Goal: Task Accomplishment & Management: Complete application form

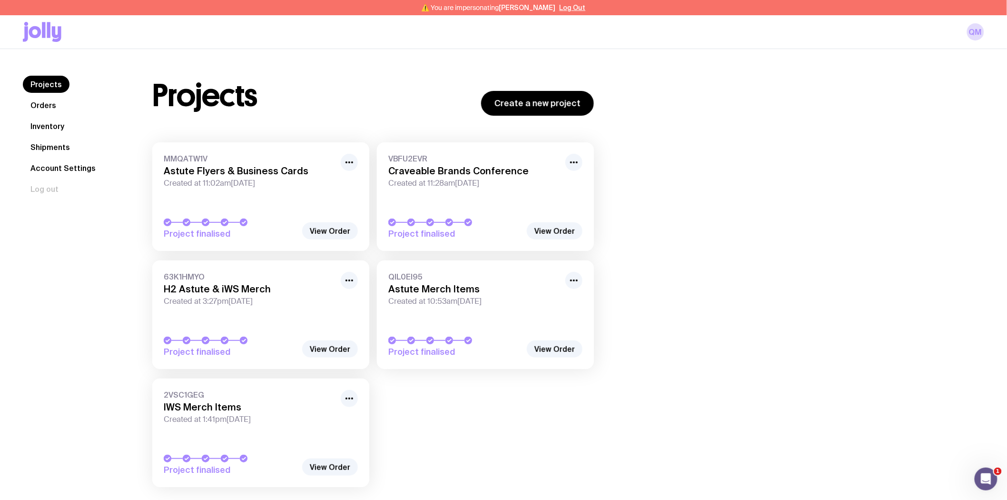
click at [49, 129] on link "Inventory" at bounding box center [47, 126] width 49 height 17
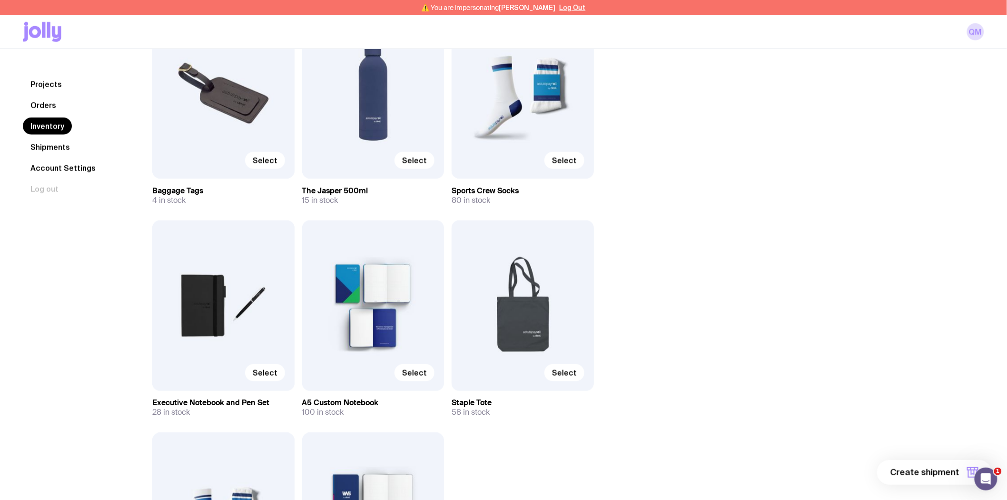
scroll to position [317, 0]
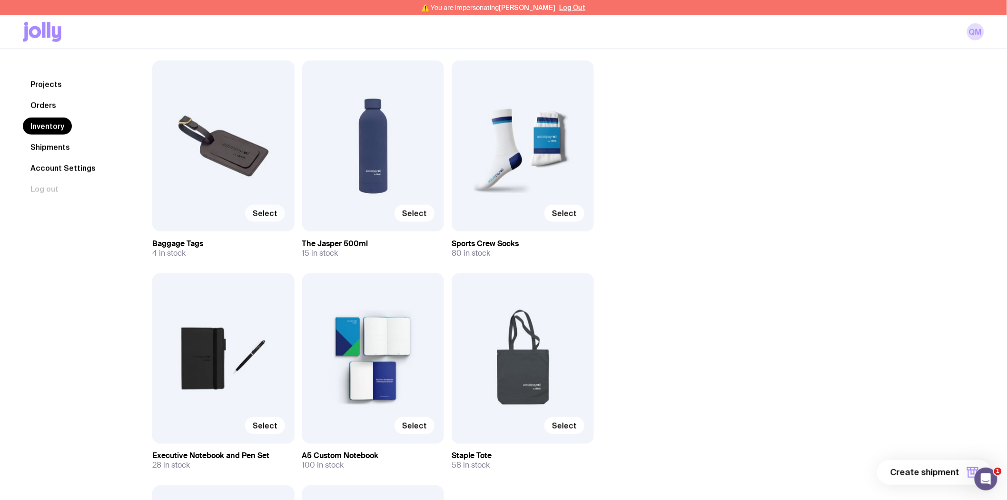
click at [268, 213] on span "Select" at bounding box center [265, 214] width 25 height 10
click at [0, 0] on input "Select" at bounding box center [0, 0] width 0 height 0
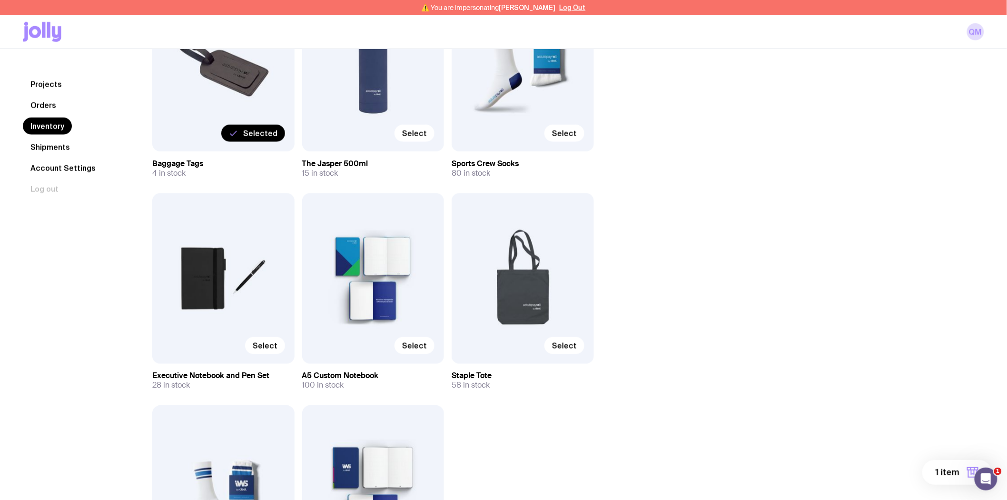
scroll to position [423, 0]
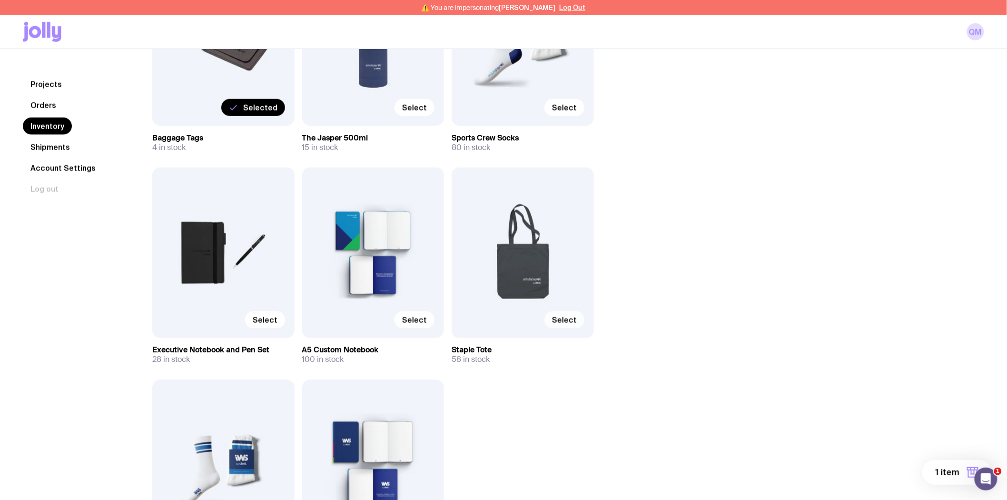
click at [570, 324] on span "Select" at bounding box center [564, 320] width 25 height 10
click at [0, 0] on input "Select" at bounding box center [0, 0] width 0 height 0
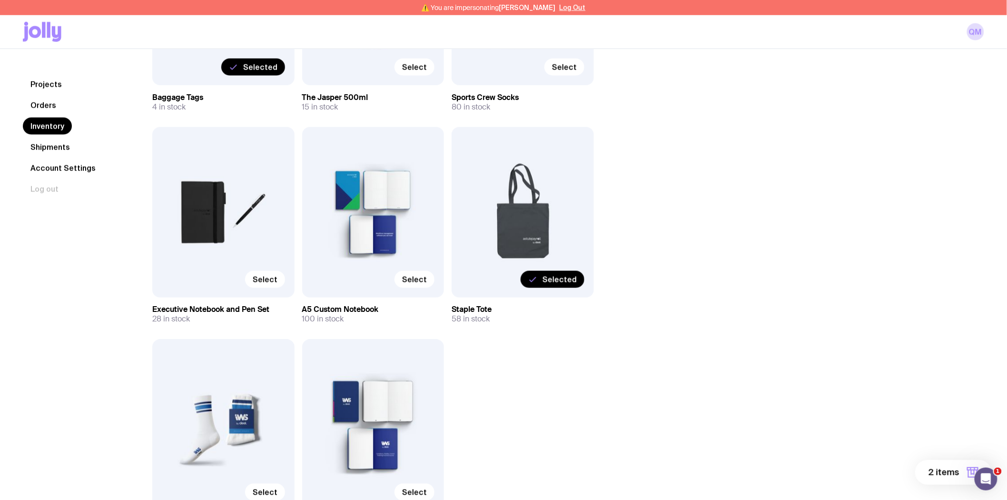
scroll to position [476, 0]
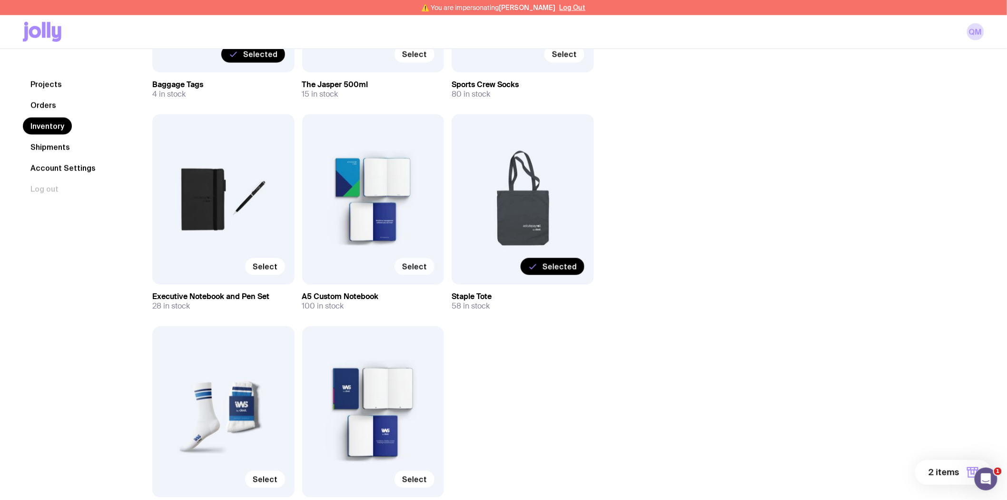
click at [430, 269] on label "Select" at bounding box center [415, 266] width 40 height 17
click at [0, 0] on input "Select" at bounding box center [0, 0] width 0 height 0
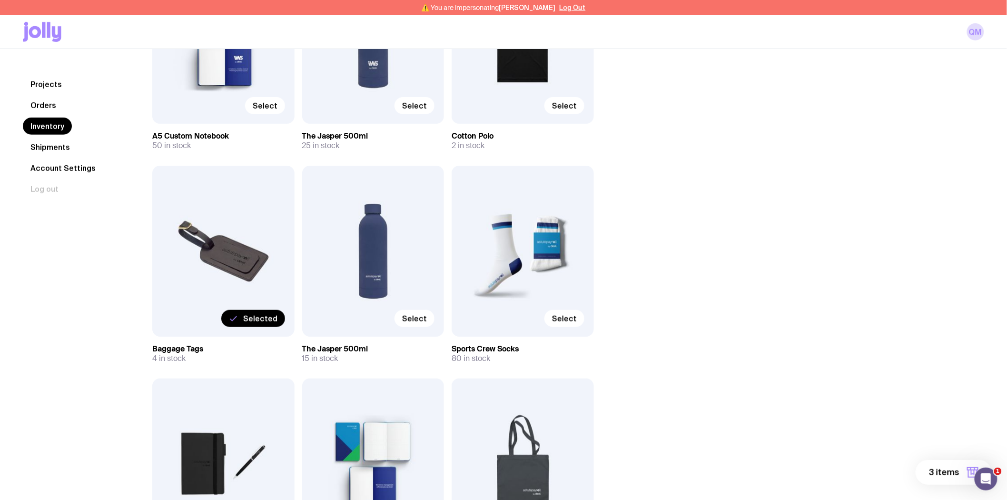
scroll to position [211, 0]
click at [562, 316] on span "Select" at bounding box center [564, 319] width 25 height 10
click at [0, 0] on input "Select" at bounding box center [0, 0] width 0 height 0
click at [416, 319] on span "Select" at bounding box center [414, 319] width 25 height 10
click at [0, 0] on input "Select" at bounding box center [0, 0] width 0 height 0
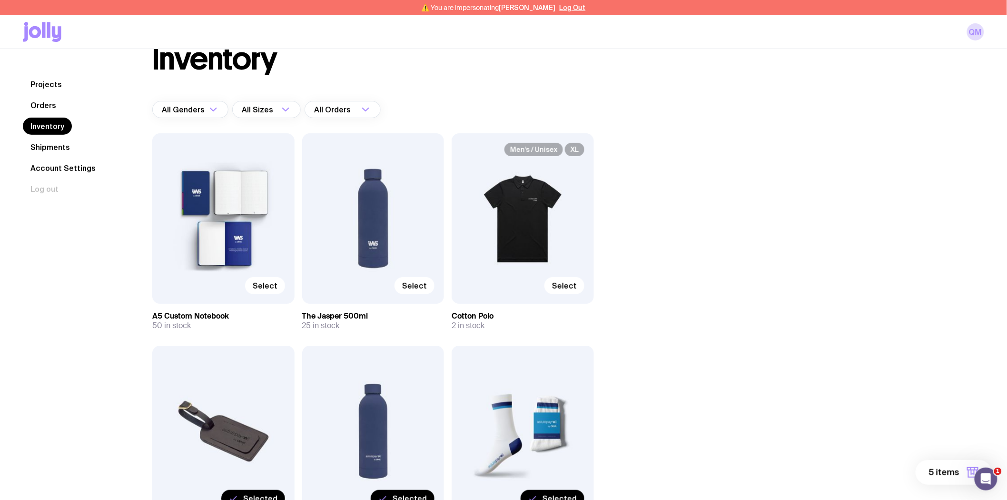
scroll to position [0, 0]
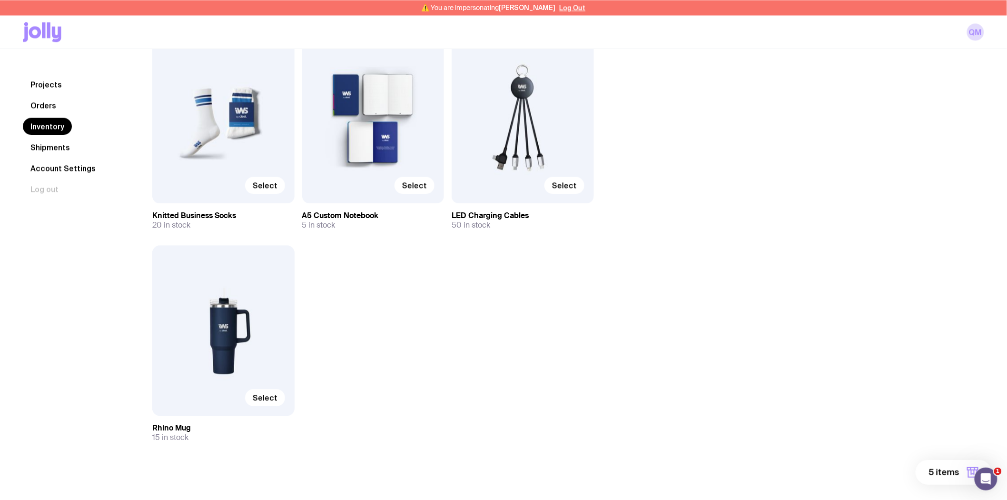
scroll to position [777, 0]
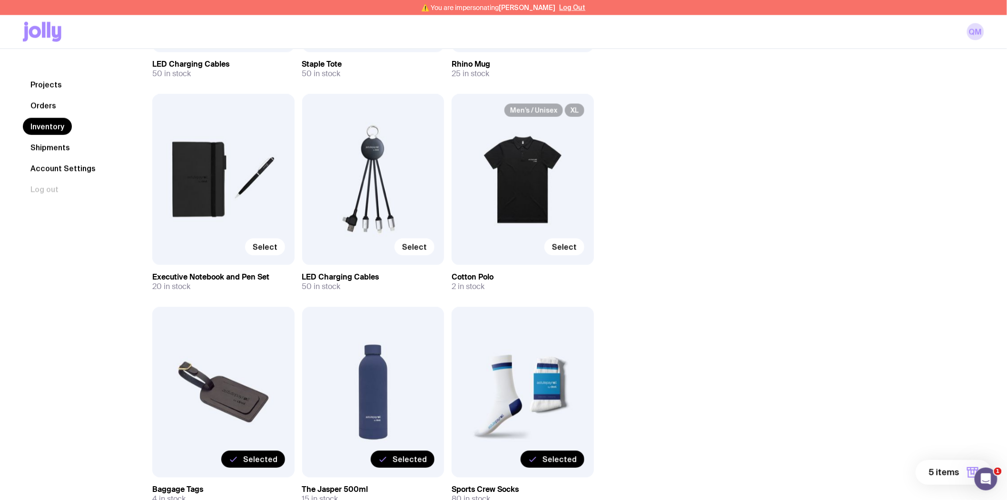
scroll to position [687, 0]
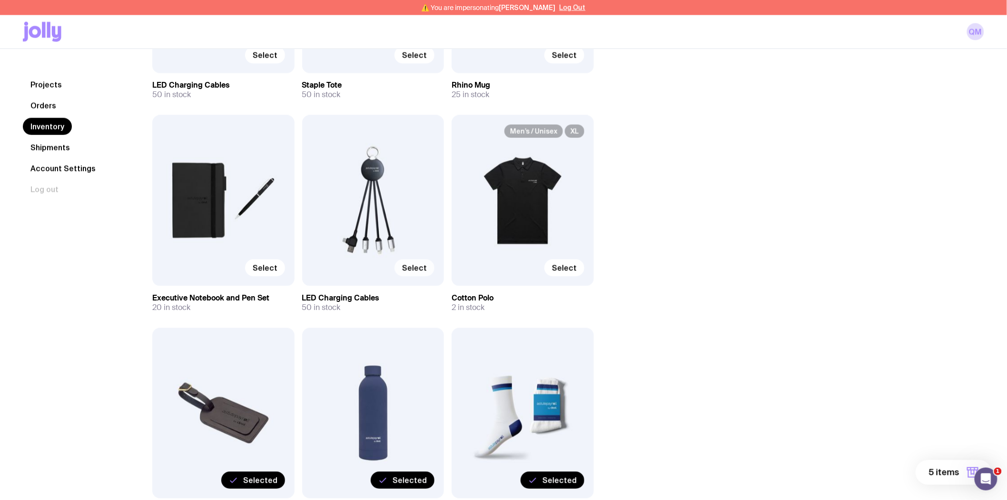
click at [417, 270] on span "Select" at bounding box center [414, 268] width 25 height 10
click at [0, 0] on input "Select" at bounding box center [0, 0] width 0 height 0
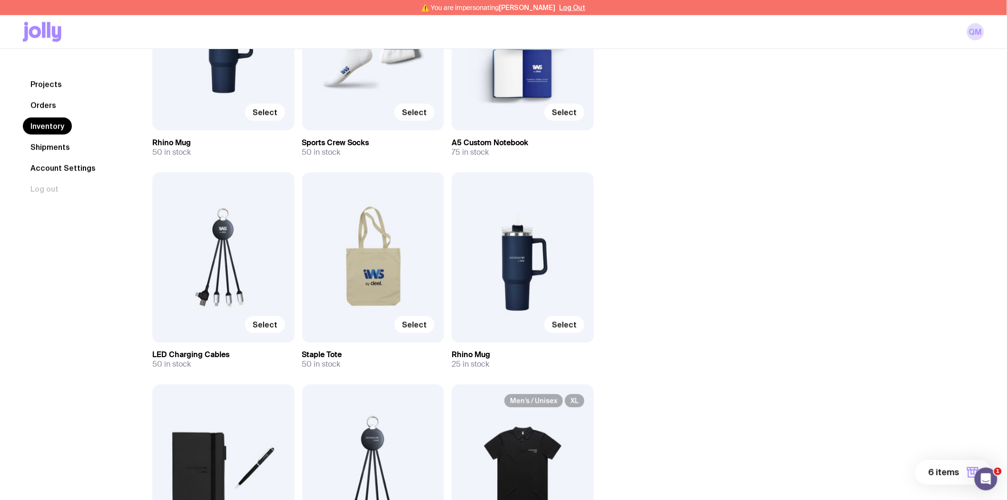
scroll to position [423, 0]
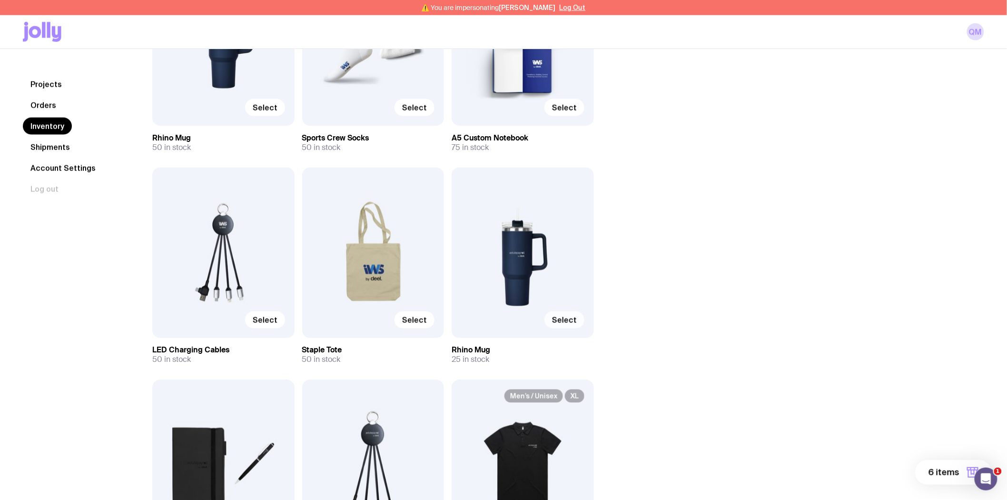
click at [559, 320] on span "Select" at bounding box center [564, 320] width 25 height 10
click at [0, 0] on input "Select" at bounding box center [0, 0] width 0 height 0
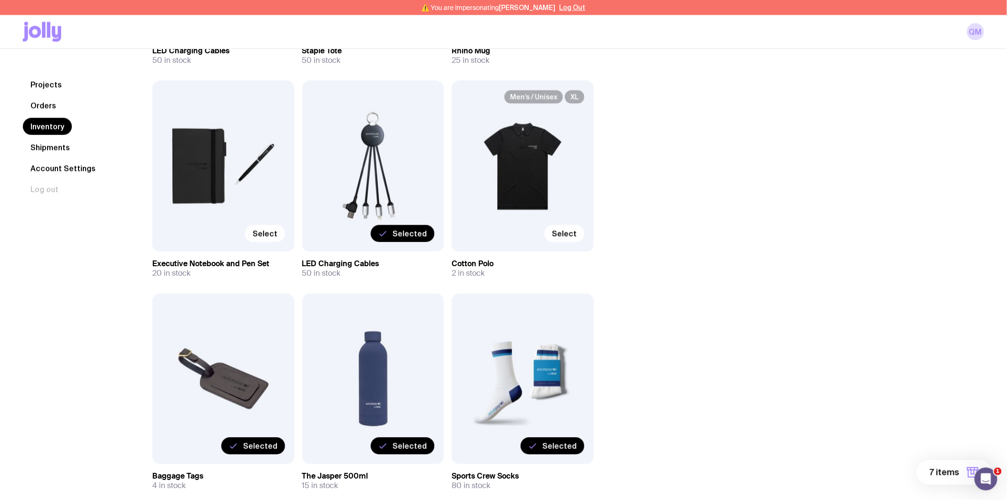
scroll to position [793, 0]
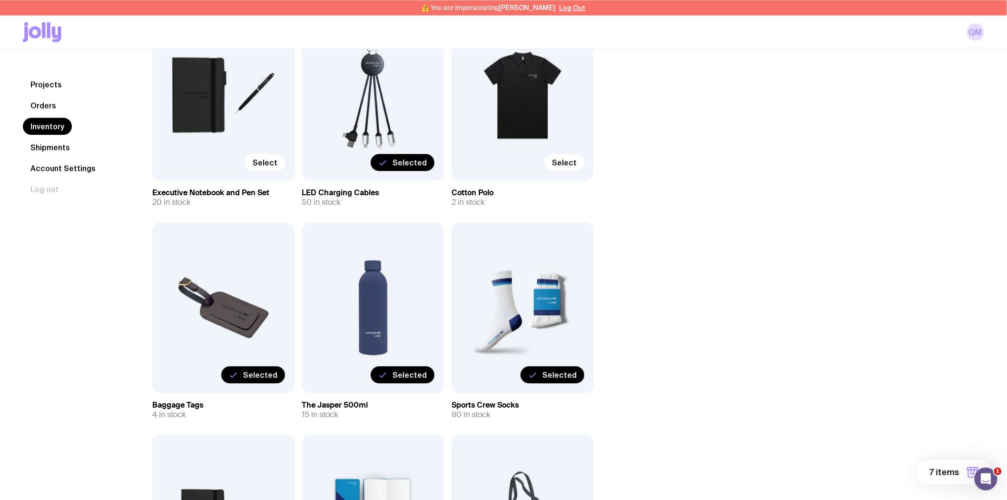
click at [938, 468] on span "7 items" at bounding box center [945, 472] width 30 height 11
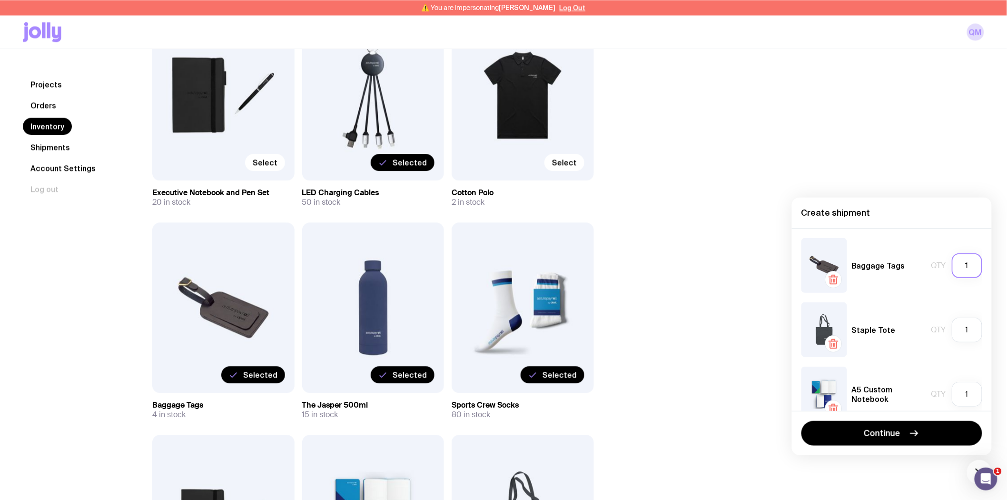
drag, startPoint x: 963, startPoint y: 260, endPoint x: 954, endPoint y: 260, distance: 8.1
click at [954, 260] on input "1" at bounding box center [967, 265] width 30 height 25
type input "4"
click at [961, 333] on input "1" at bounding box center [967, 330] width 30 height 25
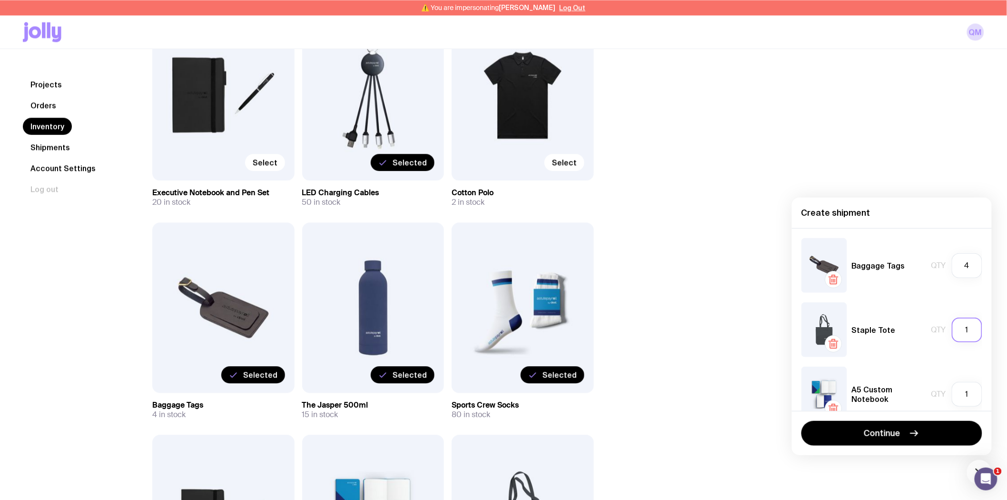
drag, startPoint x: 960, startPoint y: 332, endPoint x: 946, endPoint y: 331, distance: 14.3
click at [952, 331] on input "1" at bounding box center [967, 330] width 30 height 25
type input "58"
drag, startPoint x: 961, startPoint y: 397, endPoint x: 948, endPoint y: 398, distance: 12.9
click at [952, 398] on input "1" at bounding box center [967, 394] width 30 height 25
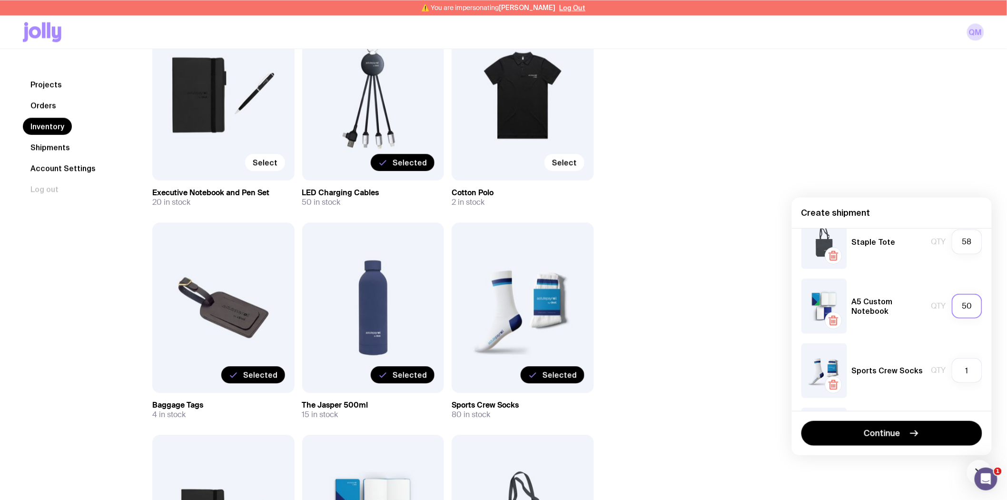
scroll to position [106, 0]
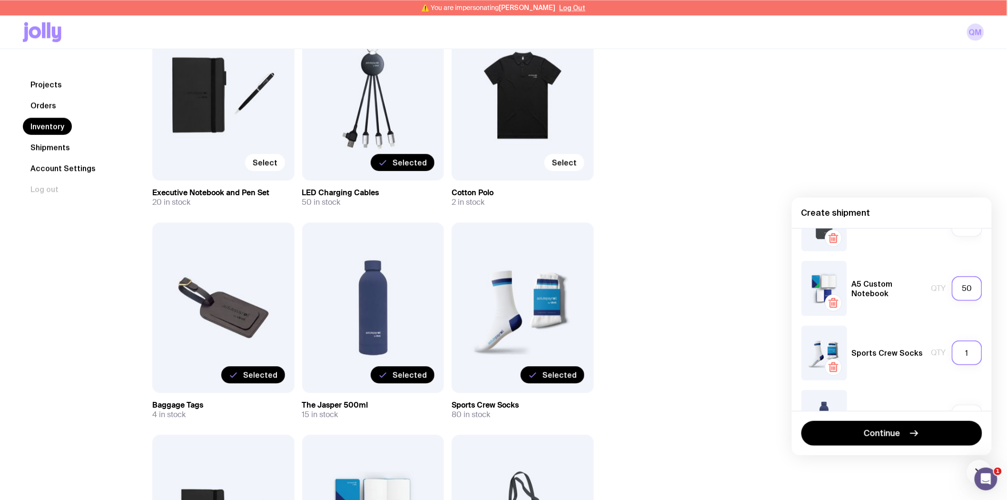
type input "50"
drag, startPoint x: 964, startPoint y: 354, endPoint x: 944, endPoint y: 357, distance: 20.3
click at [952, 357] on input "1" at bounding box center [967, 352] width 30 height 25
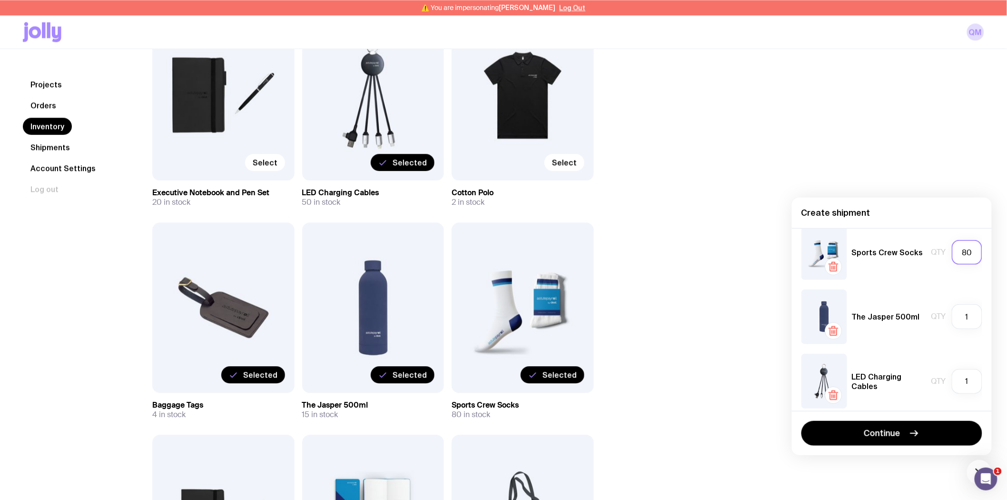
scroll to position [211, 0]
type input "80"
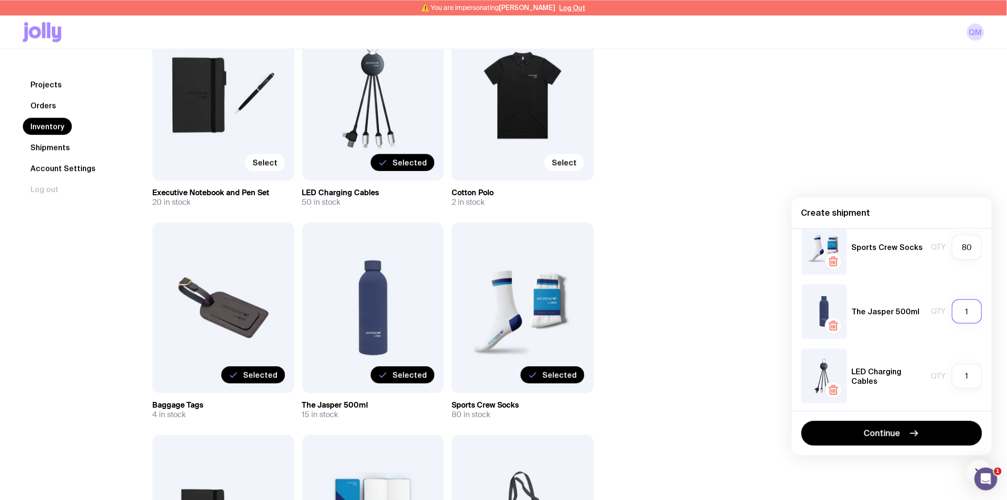
drag, startPoint x: 964, startPoint y: 310, endPoint x: 951, endPoint y: 311, distance: 13.9
click at [952, 311] on input "1" at bounding box center [967, 311] width 30 height 25
type input "15"
drag, startPoint x: 964, startPoint y: 375, endPoint x: 937, endPoint y: 375, distance: 27.6
click at [937, 375] on div "Qty 1" at bounding box center [957, 376] width 51 height 25
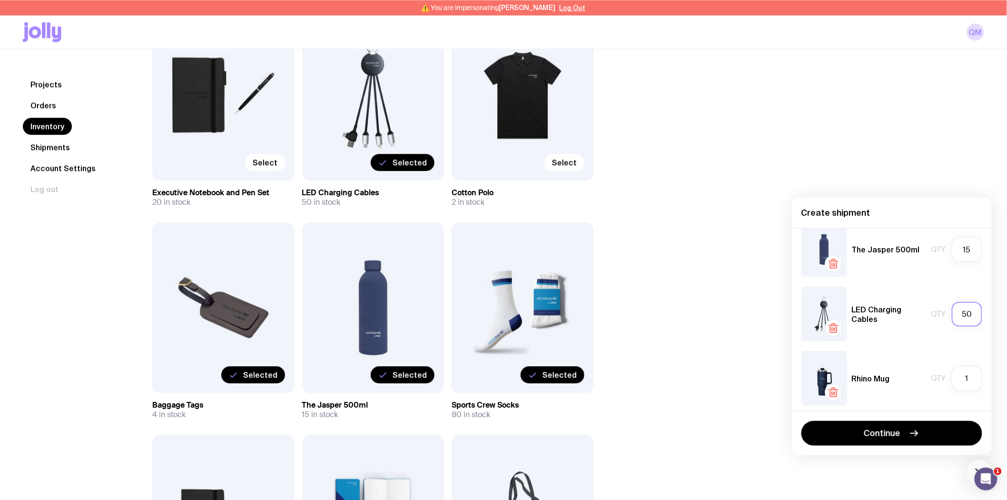
scroll to position [278, 0]
type input "50"
drag, startPoint x: 964, startPoint y: 370, endPoint x: 937, endPoint y: 372, distance: 27.2
click at [937, 372] on div "Qty 1" at bounding box center [957, 374] width 51 height 25
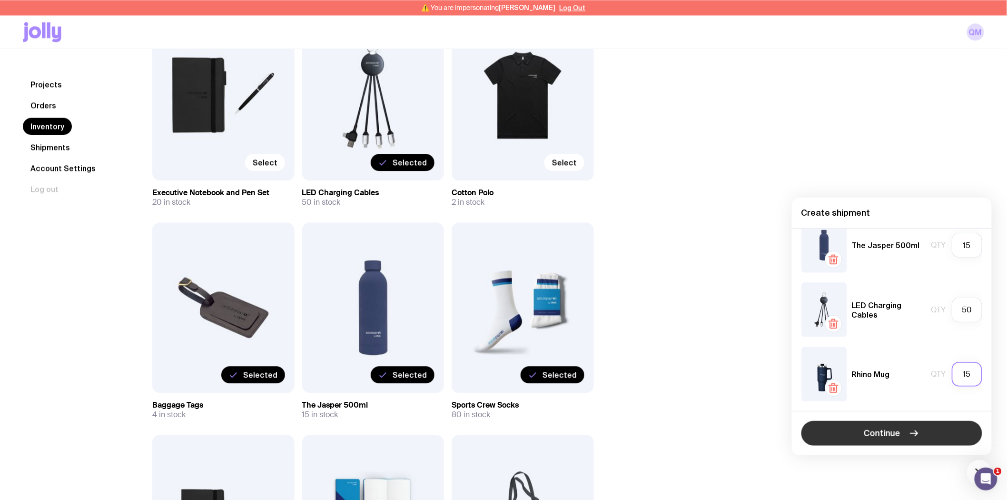
type input "15"
click at [859, 435] on button "Continue" at bounding box center [892, 433] width 181 height 25
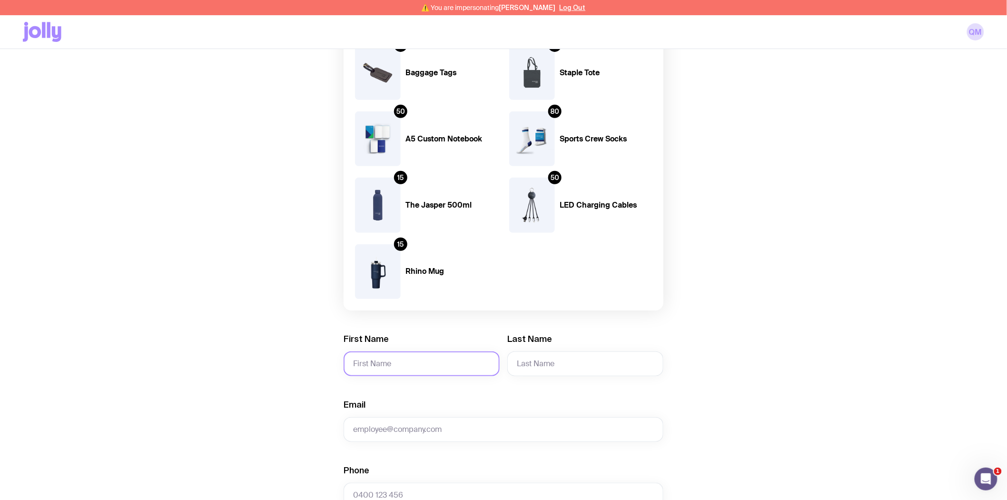
scroll to position [159, 0]
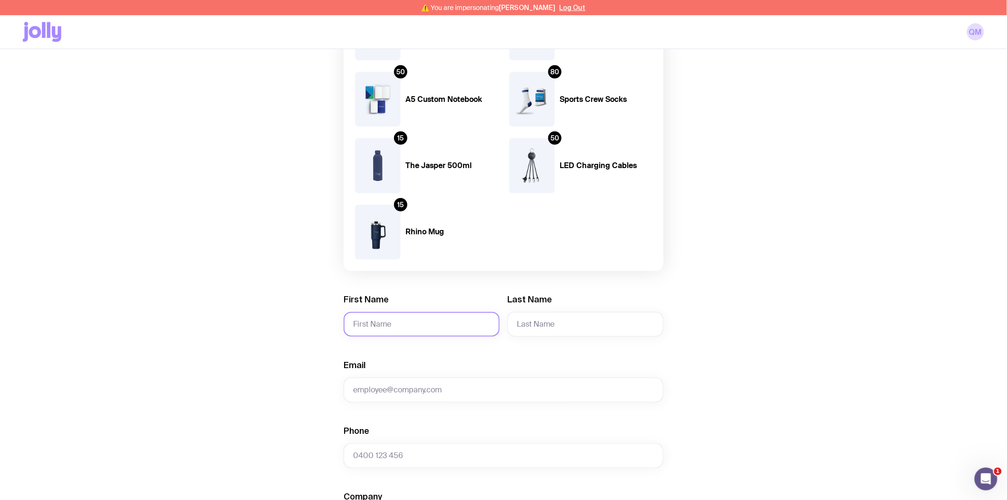
click at [399, 320] on input "First Name" at bounding box center [422, 324] width 156 height 25
type input "Britany"
click at [595, 319] on input "Last Name" at bounding box center [585, 324] width 156 height 25
type input "Cox"
click at [470, 385] on input "Email" at bounding box center [504, 390] width 320 height 25
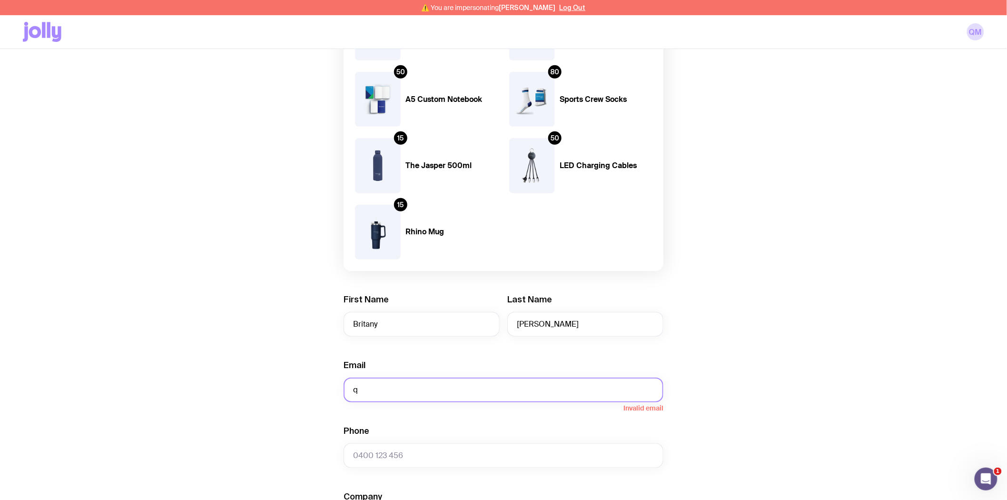
drag, startPoint x: 399, startPoint y: 383, endPoint x: 312, endPoint y: 383, distance: 87.1
click at [312, 383] on div "Create shipment Shipment details 4 Baggage Tags 58 Staple Tote 50 A5 Custom Not…" at bounding box center [504, 390] width 962 height 923
paste input "uenby.murphy@deel.com"
type input "quenby.murphy@deel.com"
drag, startPoint x: 968, startPoint y: 278, endPoint x: 385, endPoint y: 460, distance: 611.0
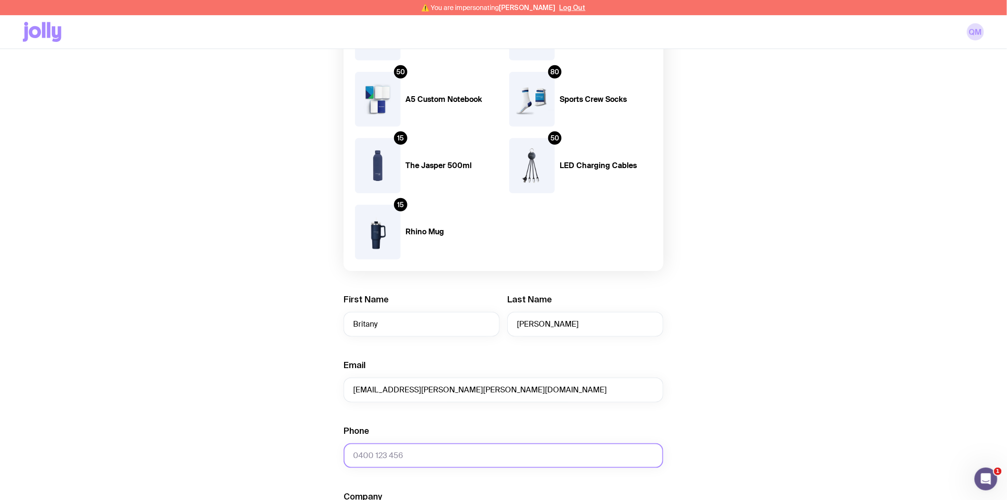
click at [383, 460] on input "Phone" at bounding box center [504, 455] width 320 height 25
paste input "quenby.murphy@deel.com"
click at [388, 461] on input "quenby.murphy@deel.com" at bounding box center [504, 455] width 320 height 25
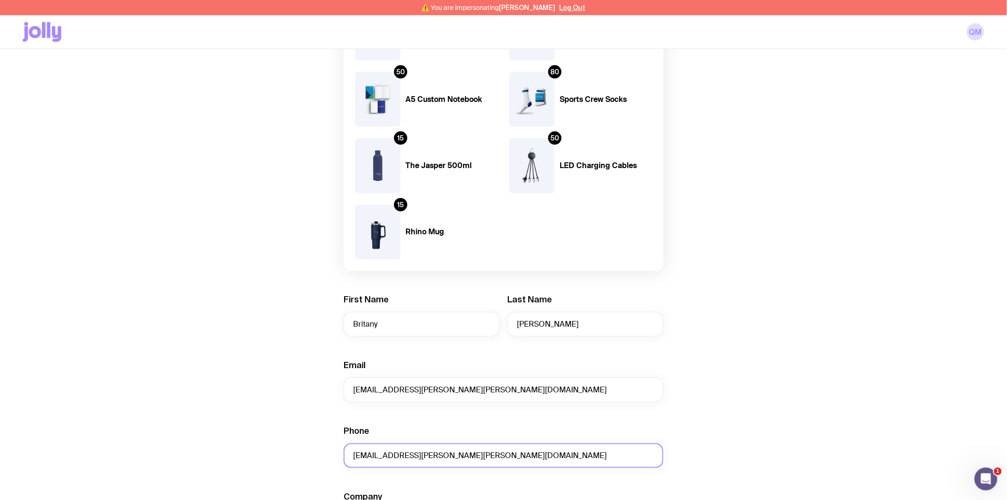
paste input "64 21 0295 0806"
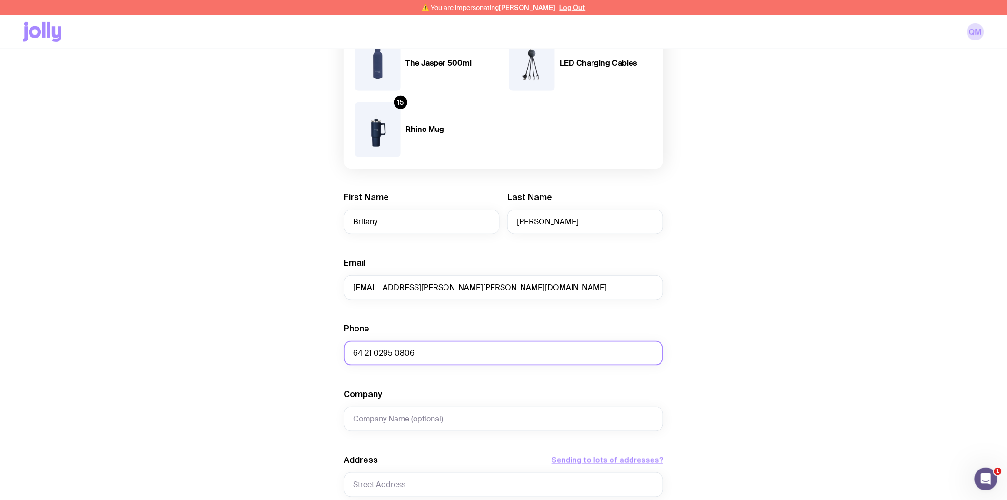
scroll to position [264, 0]
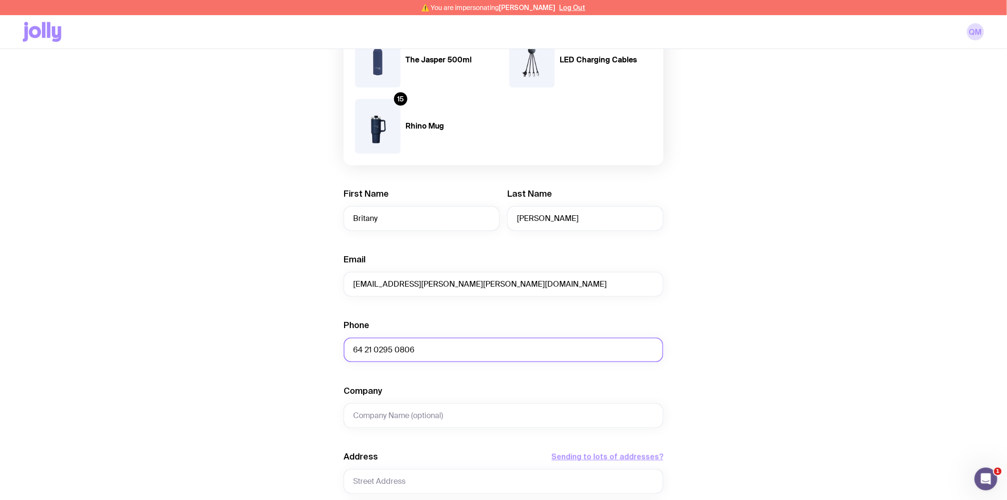
click at [350, 351] on input "64 21 0295 0806" at bounding box center [504, 350] width 320 height 25
type input "+64 21 0295 0806"
click at [373, 413] on input "Company" at bounding box center [504, 415] width 320 height 25
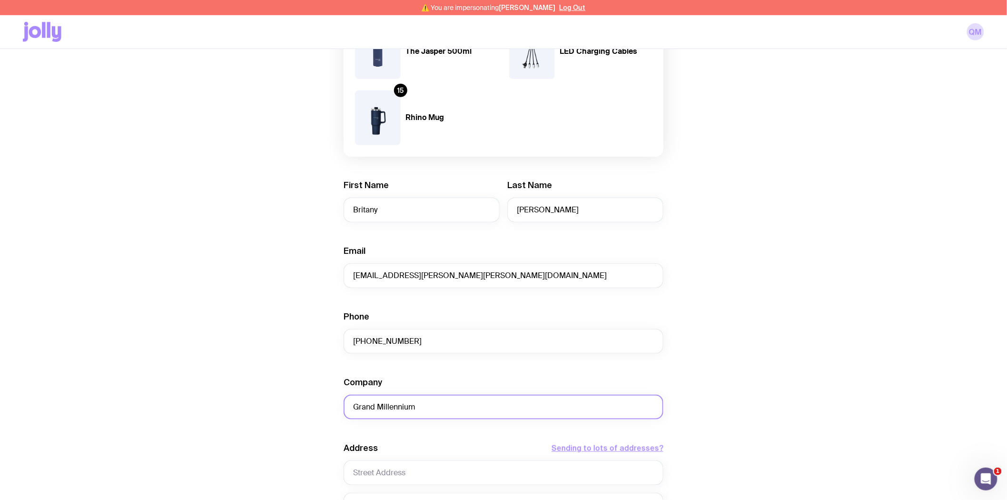
scroll to position [370, 0]
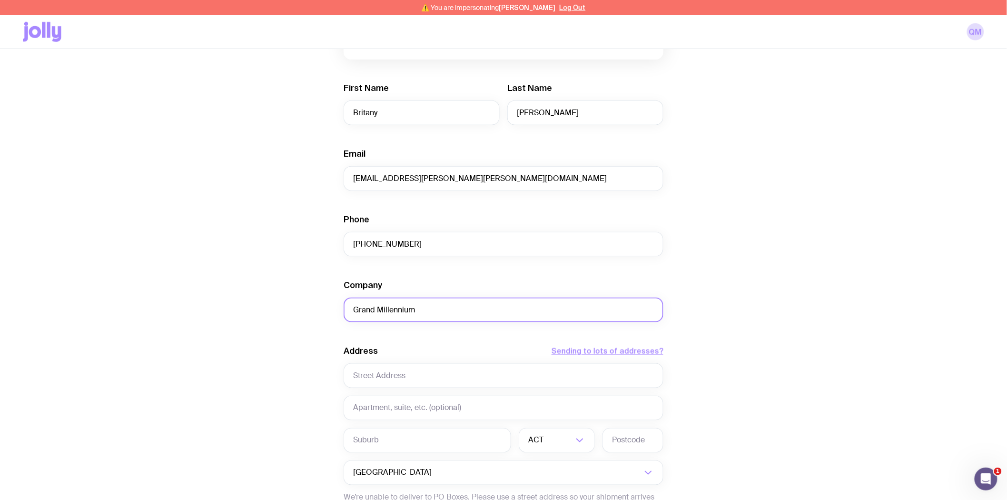
type input "Grand Millennium"
click at [383, 376] on input "text" at bounding box center [504, 375] width 320 height 25
paste input "CORNER MAYORAL Dr & VINCENT STREET"
type input "CORNER MAYORAL Dr & VINCENT STREET"
click at [386, 439] on input "text" at bounding box center [428, 440] width 168 height 25
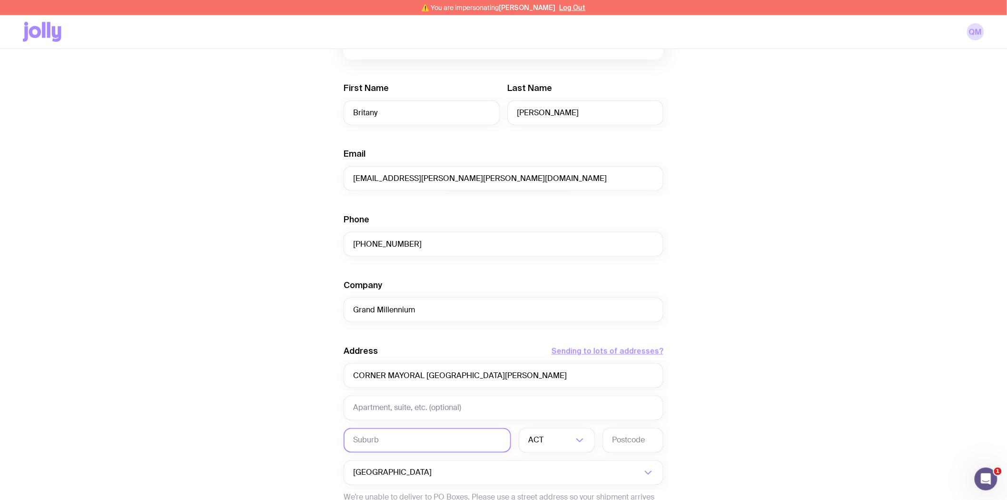
paste input "AUCKLAND"
type input "AUCKLAND"
click at [546, 438] on input "Search for option" at bounding box center [560, 440] width 28 height 25
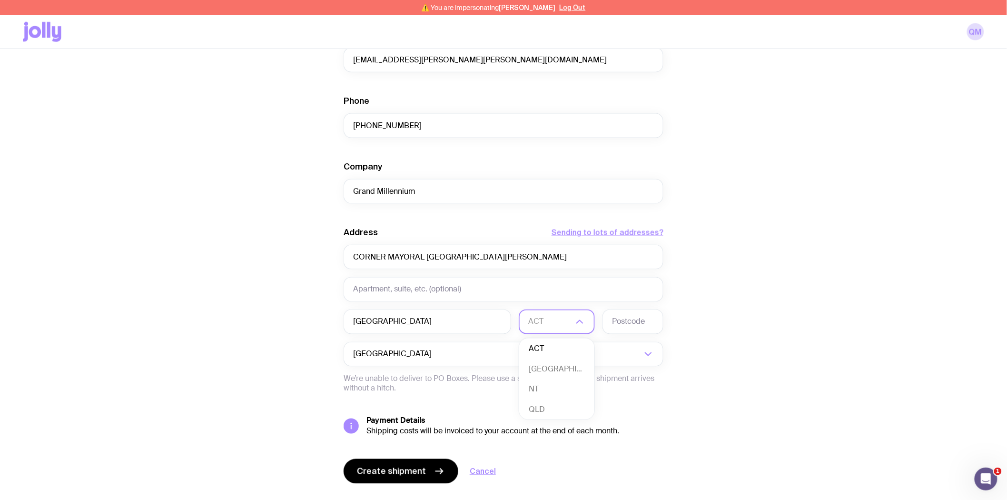
scroll to position [510, 0]
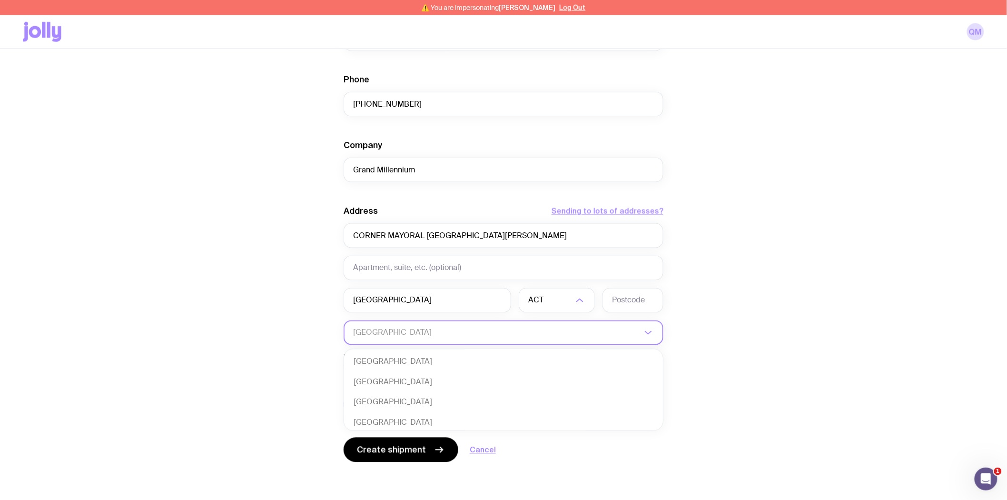
click at [624, 333] on input "Search for option" at bounding box center [497, 332] width 288 height 25
click at [378, 379] on li "New Zealand" at bounding box center [503, 382] width 319 height 20
type input "new"
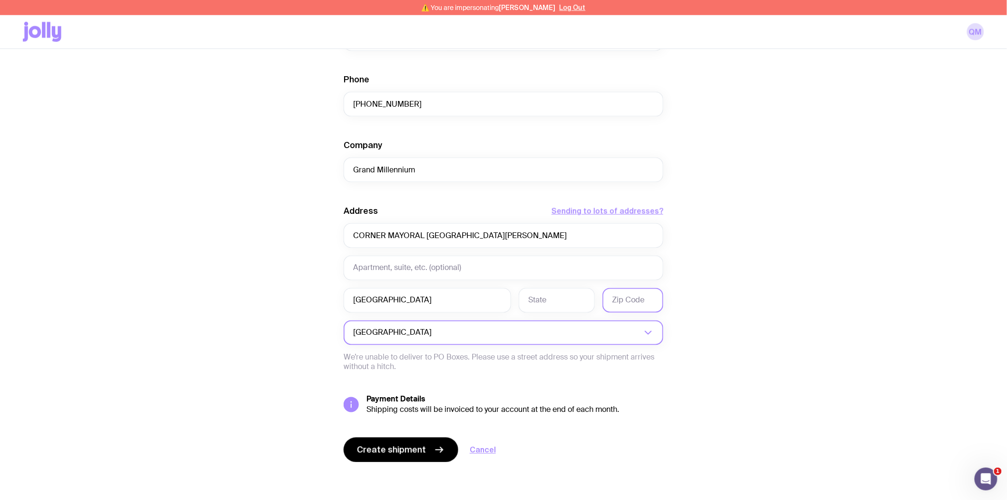
click at [636, 297] on input "text" at bounding box center [633, 300] width 61 height 25
paste input "1010"
type input "1010"
click at [542, 297] on input "text" at bounding box center [557, 300] width 76 height 25
type input "AUCKLAND"
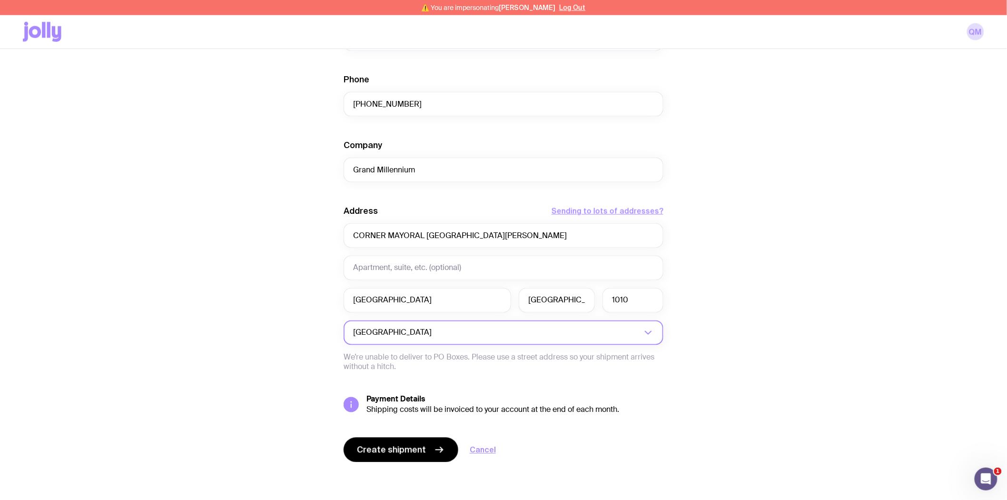
click at [879, 309] on div "Create shipment Shipment details 4 Baggage Tags 58 Staple Tote 50 A5 Custom Not…" at bounding box center [504, 38] width 962 height 923
click at [366, 448] on span "Create shipment" at bounding box center [391, 449] width 69 height 11
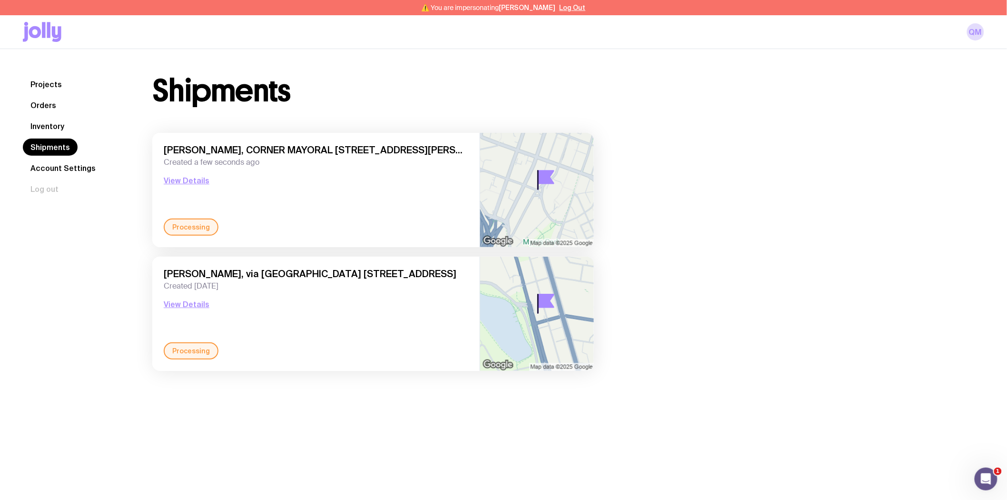
drag, startPoint x: 891, startPoint y: 160, endPoint x: 822, endPoint y: 129, distance: 75.6
click at [891, 160] on div "Shipments Britany Cox, CORNER MAYORAL Dr & VINCENT STREET, AUCKLAND 1010 AUCKLA…" at bounding box center [556, 228] width 855 height 305
click at [567, 6] on button "Log Out" at bounding box center [573, 8] width 26 height 8
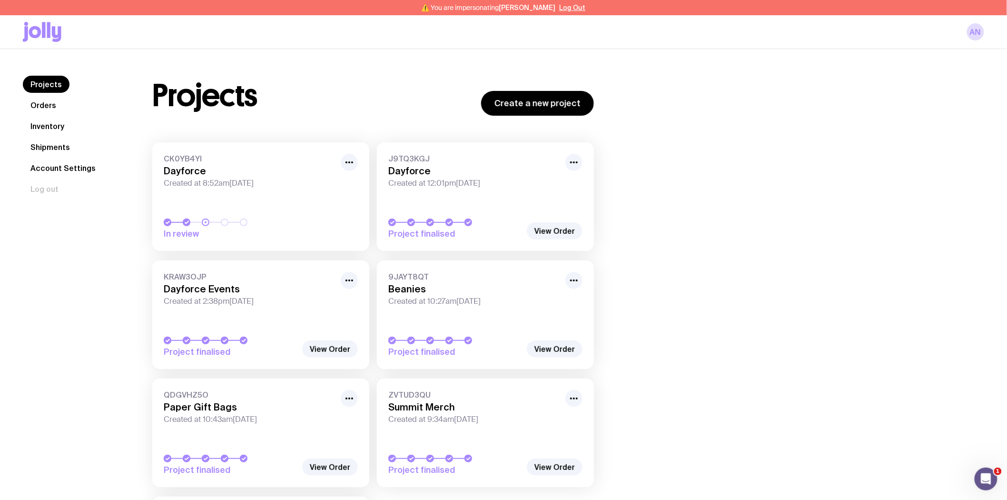
click at [57, 123] on link "Inventory" at bounding box center [47, 126] width 49 height 17
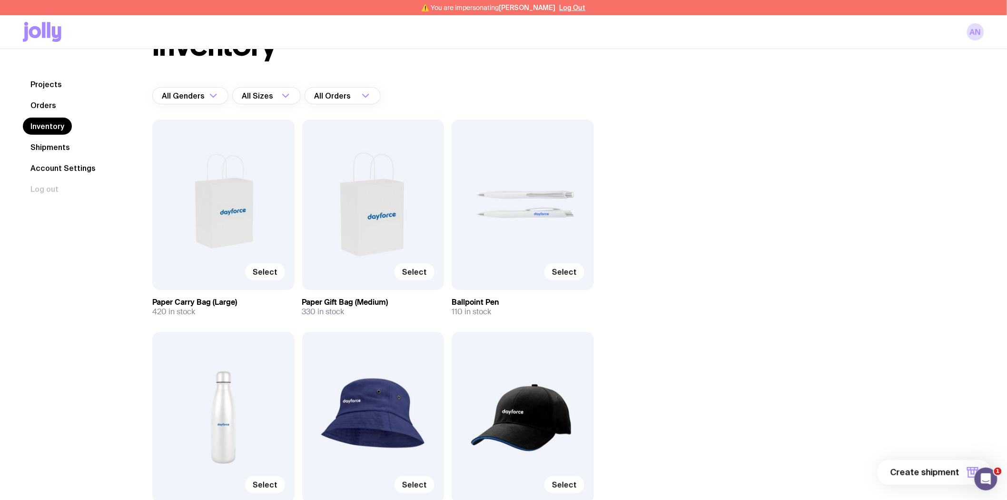
scroll to position [159, 0]
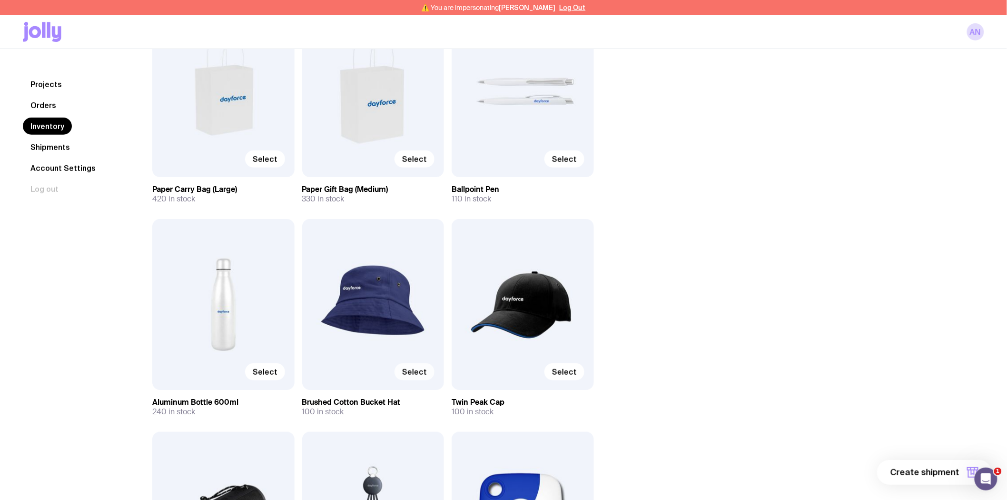
click at [420, 368] on span "Select" at bounding box center [414, 372] width 25 height 10
click at [0, 0] on input "Select" at bounding box center [0, 0] width 0 height 0
click at [267, 159] on span "Select" at bounding box center [265, 159] width 25 height 10
click at [0, 0] on input "Select" at bounding box center [0, 0] width 0 height 0
click at [940, 472] on span "2 items" at bounding box center [944, 472] width 31 height 11
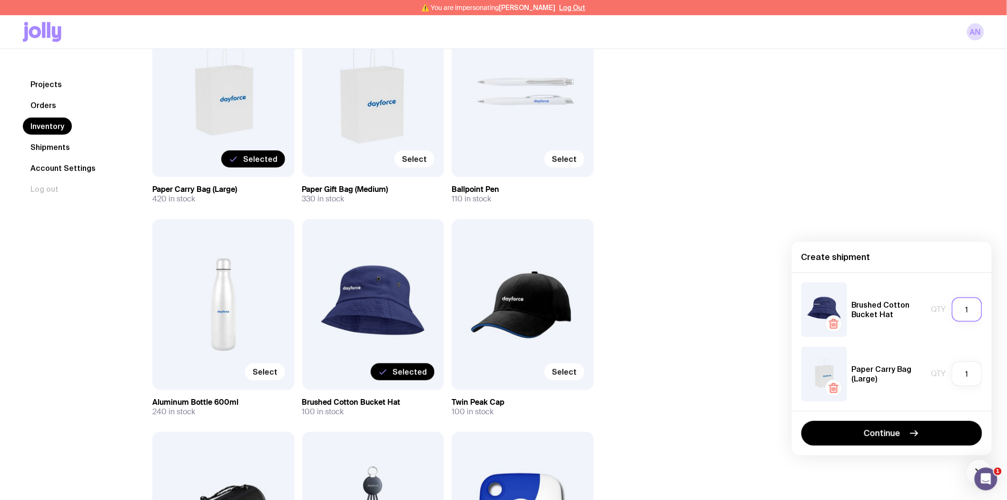
drag, startPoint x: 983, startPoint y: 311, endPoint x: 963, endPoint y: 314, distance: 19.8
click at [963, 314] on input "1" at bounding box center [967, 309] width 30 height 25
type input "50"
click at [959, 375] on input "1" at bounding box center [967, 373] width 30 height 25
type input "50"
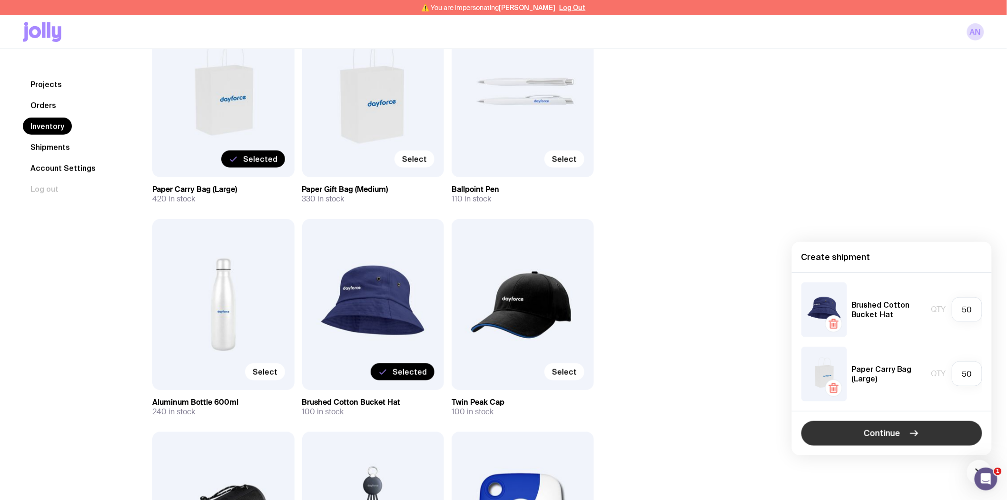
click at [904, 429] on button "Continue" at bounding box center [892, 433] width 181 height 25
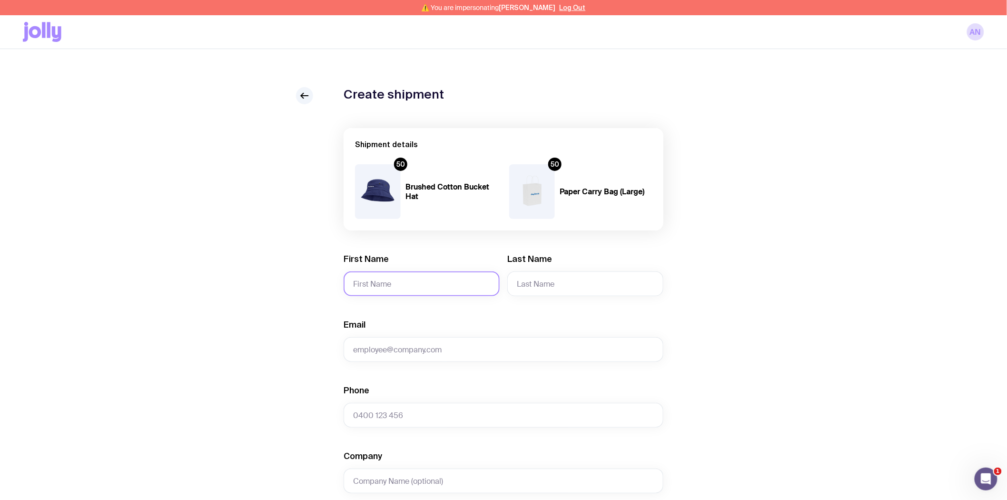
click at [375, 278] on input "First Name" at bounding box center [422, 283] width 156 height 25
paste input "Natali"
type input "Natali"
click at [530, 276] on input "Last Name" at bounding box center [585, 283] width 156 height 25
paste input "Simonovsk"
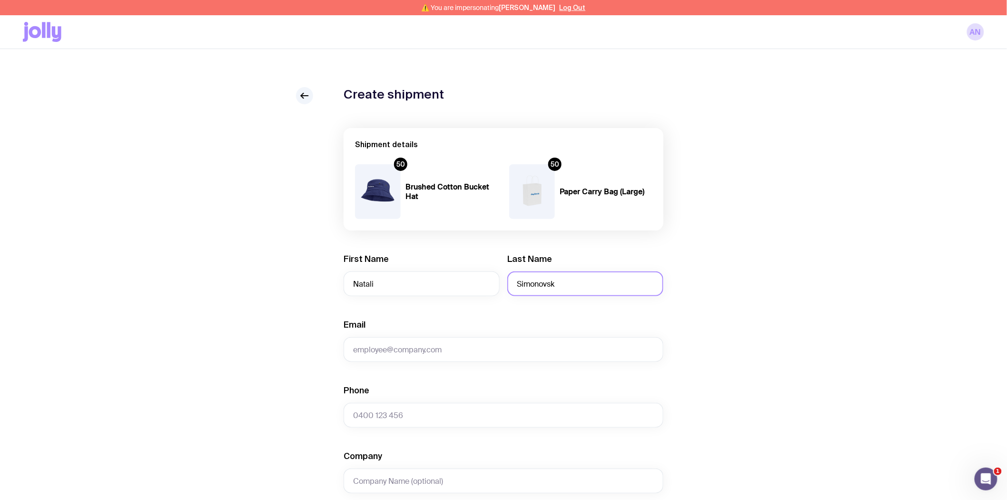
type input "Simonovsk"
click at [393, 417] on input "Phone" at bounding box center [504, 415] width 320 height 25
paste input "0401 349 321"
type input "0401 349 321"
drag, startPoint x: 389, startPoint y: 349, endPoint x: 373, endPoint y: 337, distance: 20.8
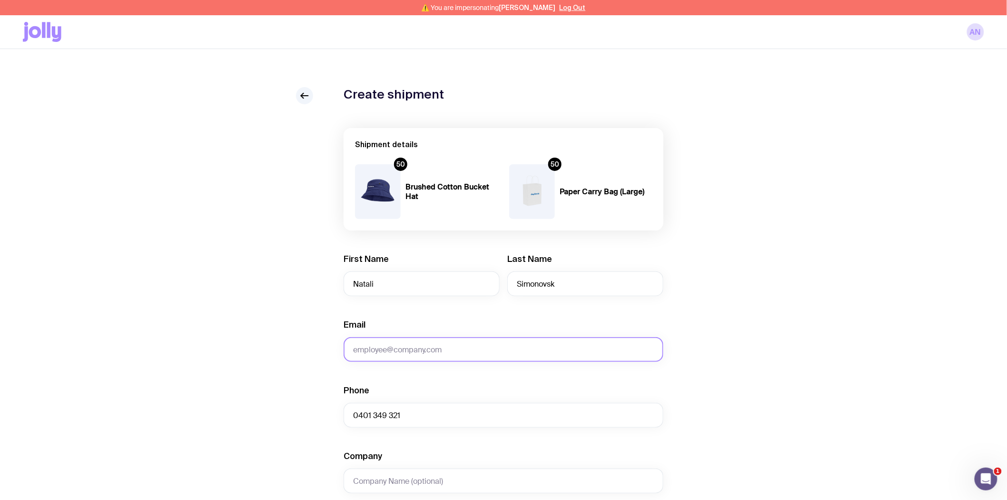
click at [389, 349] on input "Email" at bounding box center [504, 349] width 320 height 25
paste input "[PERSON_NAME][EMAIL_ADDRESS][PERSON_NAME][DOMAIN_NAME]"
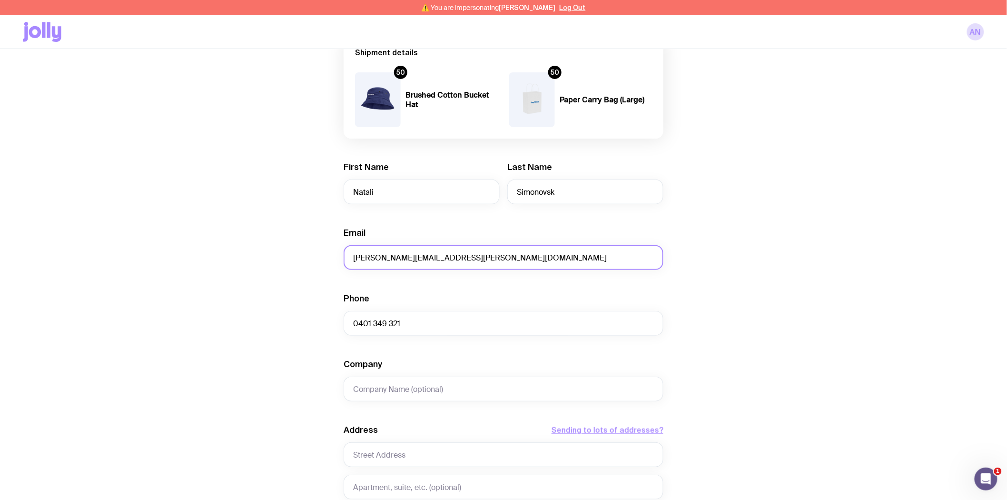
scroll to position [106, 0]
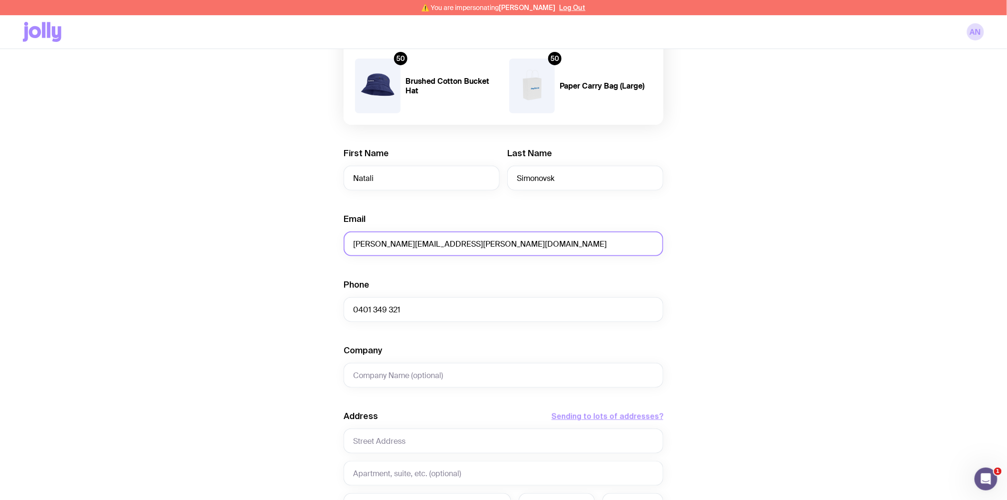
type input "[PERSON_NAME][EMAIL_ADDRESS][PERSON_NAME][DOMAIN_NAME]"
click at [413, 371] on input "Company" at bounding box center [504, 375] width 320 height 25
paste input "BRISBANE CONVENTION & EXHIBITION CENTRE"
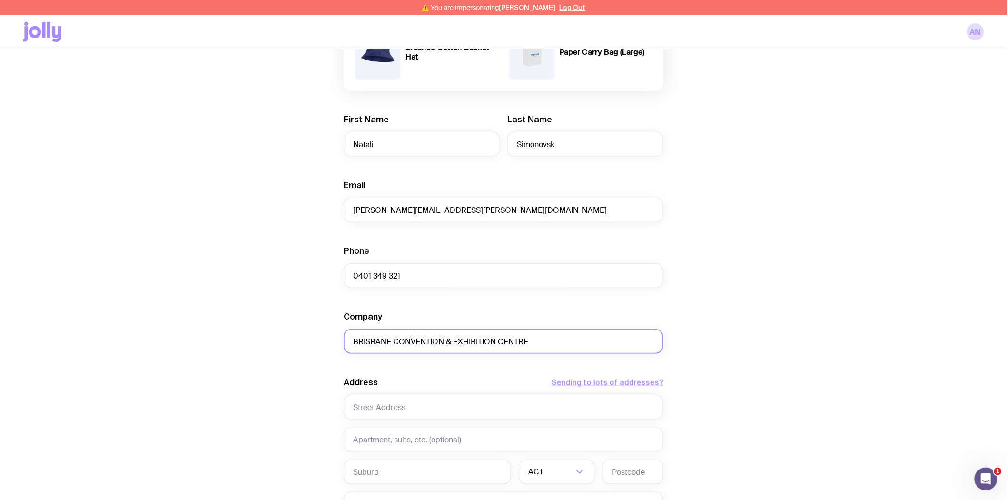
scroll to position [159, 0]
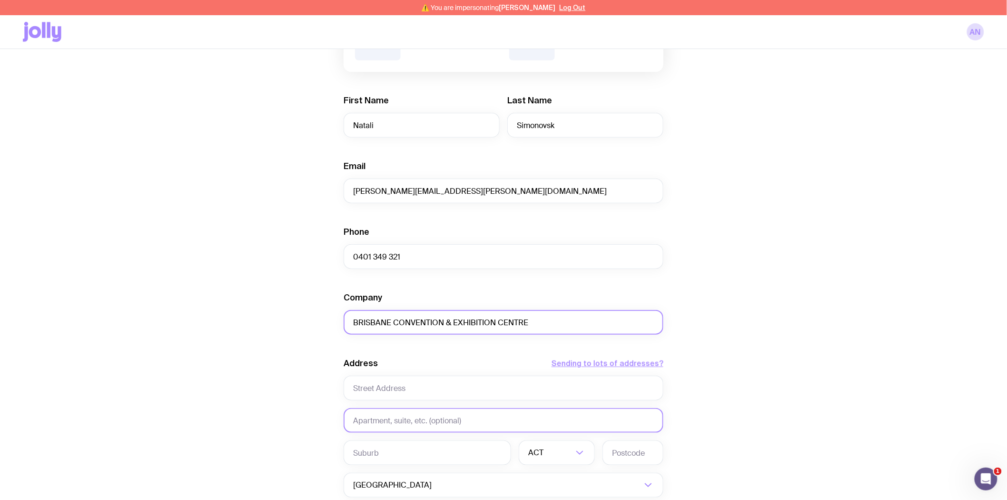
type input "BRISBANE CONVENTION & EXHIBITION CENTRE"
click at [373, 420] on input "text" at bounding box center [504, 420] width 320 height 25
paste input "BRISBANE CONVENTION & EXHIBITION CENTRE"
type input "BRISBANE CONVENTION & EXHIBITION CENTRE"
click at [370, 392] on input "text" at bounding box center [504, 388] width 320 height 25
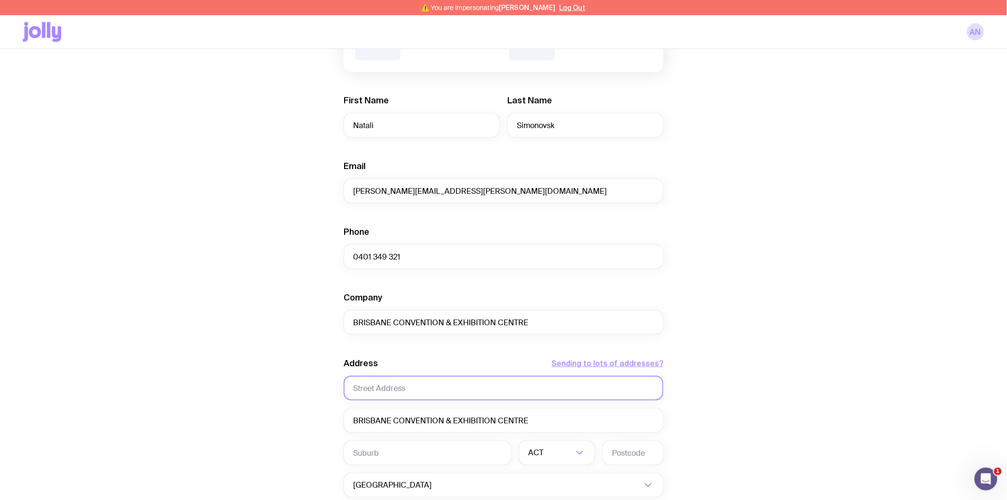
paste input "KITCHEN LOADING DOCK via GLENELG STREET"
type input "KITCHEN LOADING DOCK via GLENELG STREET"
click at [375, 451] on input "text" at bounding box center [428, 452] width 168 height 25
paste input "SOUTH BRISBANE"
type input "SOUTH BRISBANE"
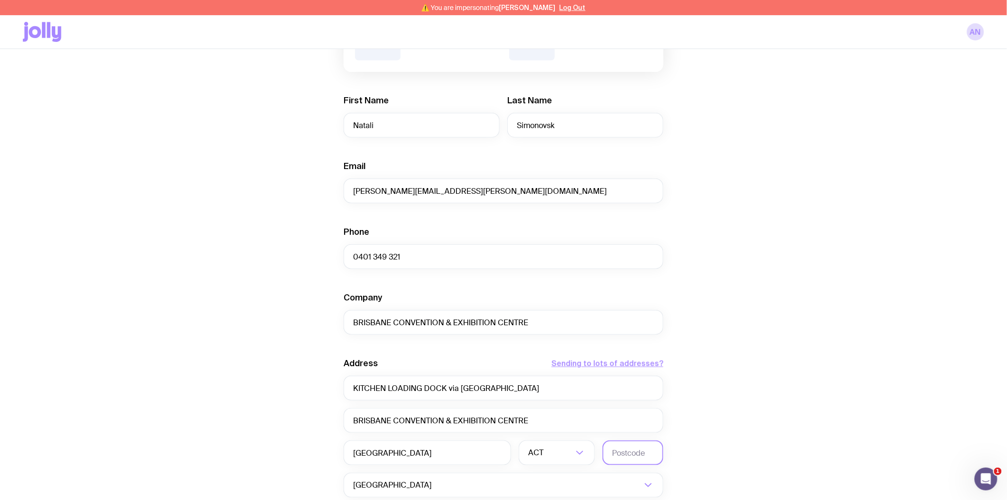
click at [634, 454] on input "text" at bounding box center [633, 452] width 61 height 25
paste input "4101"
type input "4101"
click at [556, 453] on input "Search for option" at bounding box center [560, 452] width 28 height 25
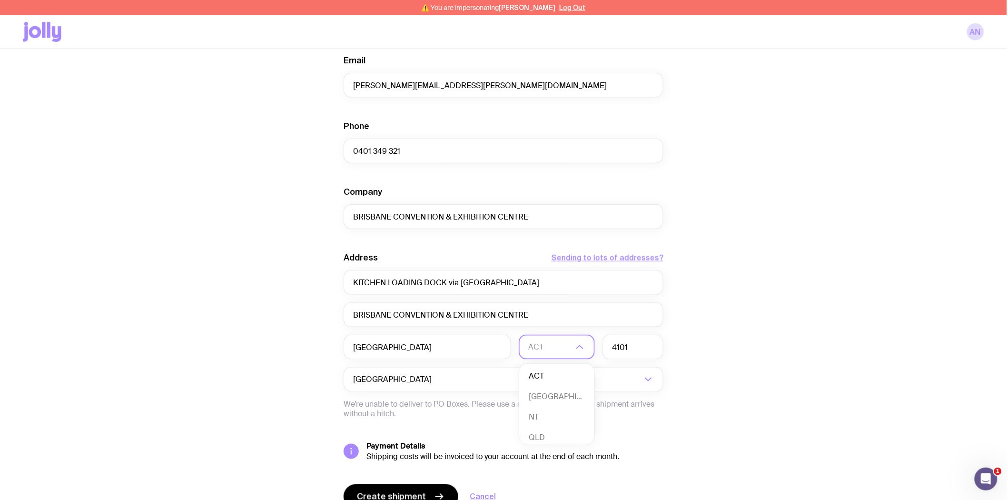
scroll to position [2, 0]
click at [545, 432] on li "QLD" at bounding box center [556, 436] width 75 height 20
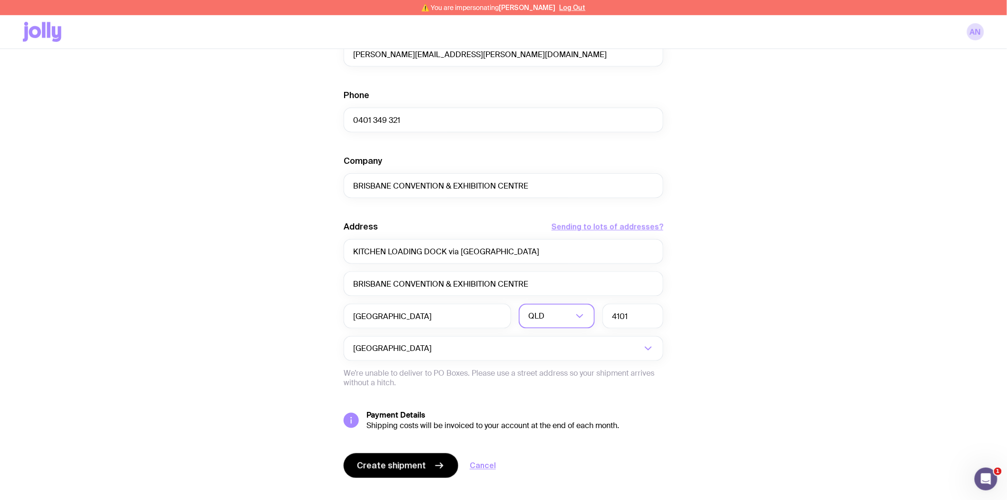
scroll to position [311, 0]
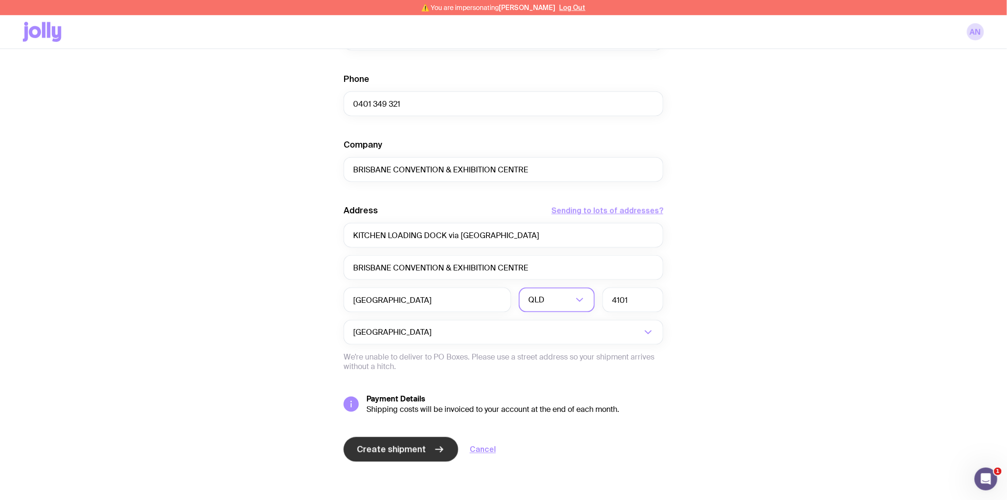
click at [391, 449] on span "Create shipment" at bounding box center [391, 449] width 69 height 11
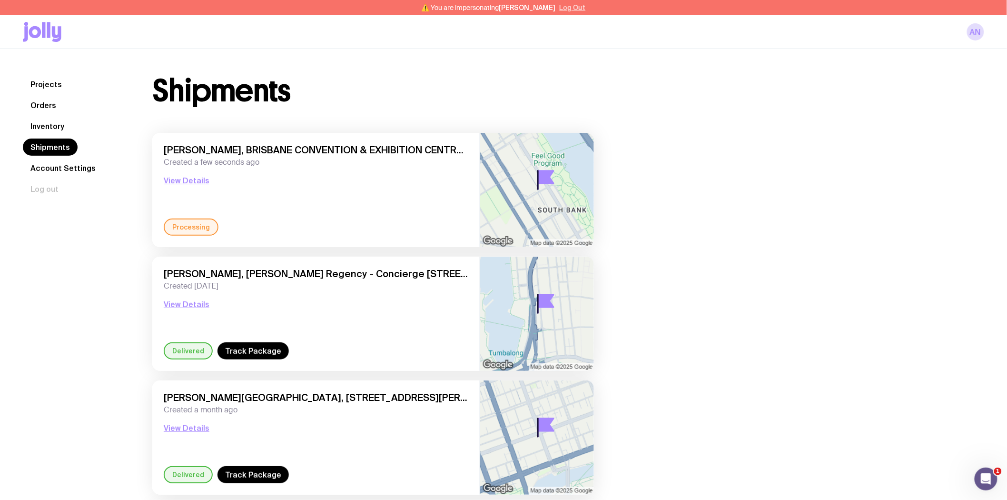
click at [570, 8] on button "Log Out" at bounding box center [573, 8] width 26 height 8
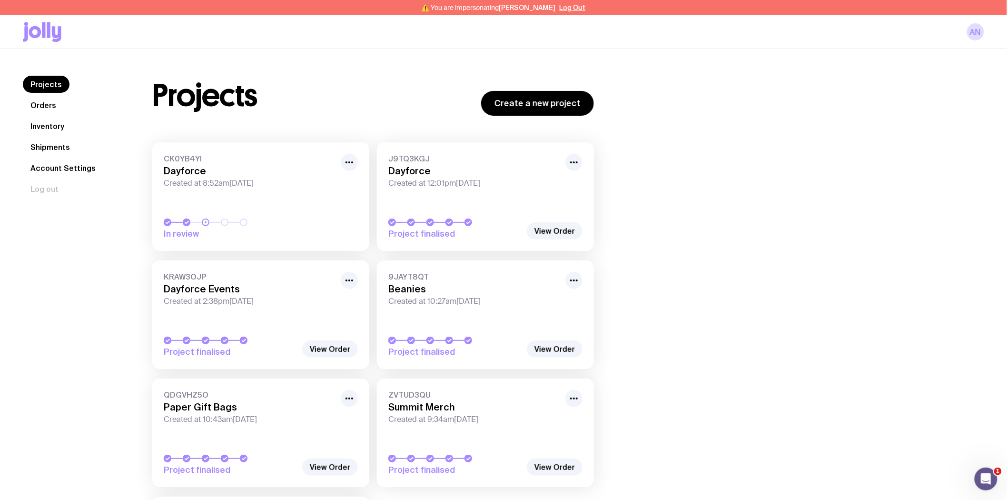
drag, startPoint x: 57, startPoint y: 126, endPoint x: 74, endPoint y: 96, distance: 34.3
click at [57, 126] on link "Inventory" at bounding box center [47, 126] width 49 height 17
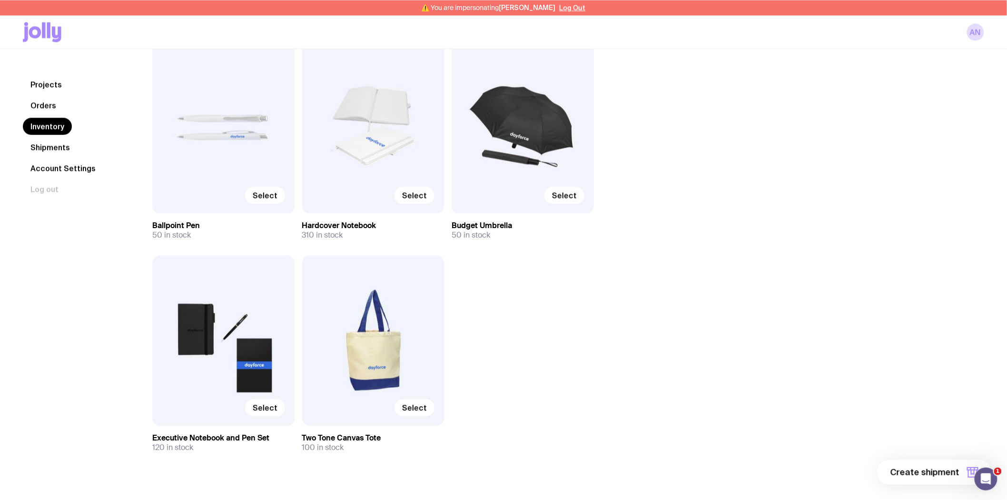
scroll to position [777, 0]
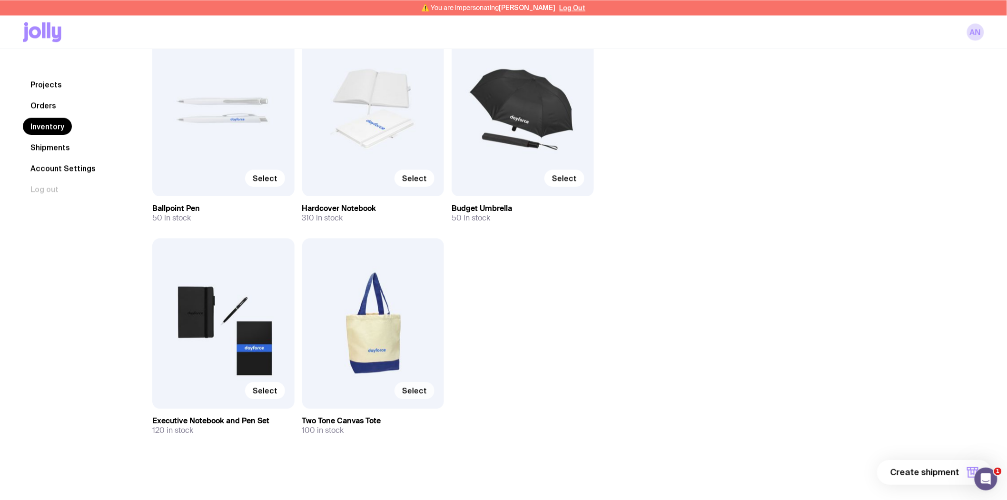
click at [420, 389] on span "Select" at bounding box center [414, 391] width 25 height 10
click at [0, 0] on input "Select" at bounding box center [0, 0] width 0 height 0
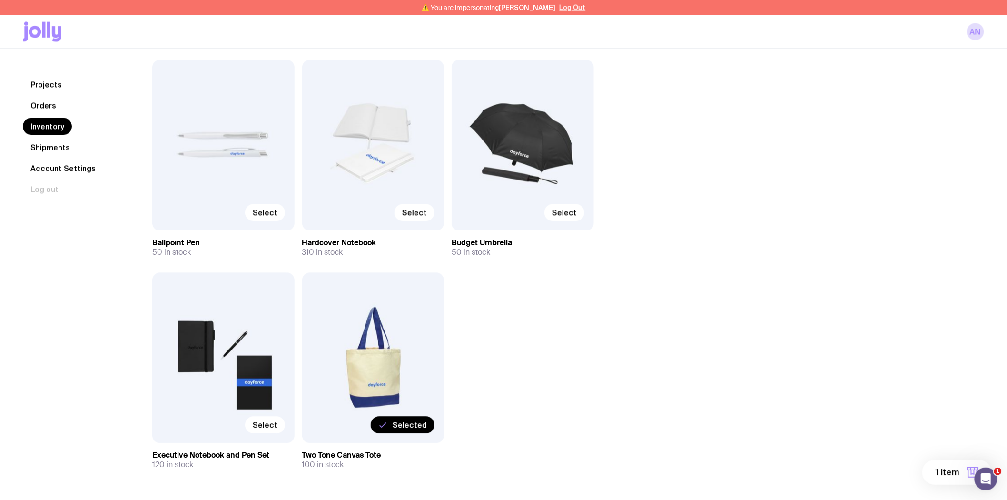
scroll to position [672, 0]
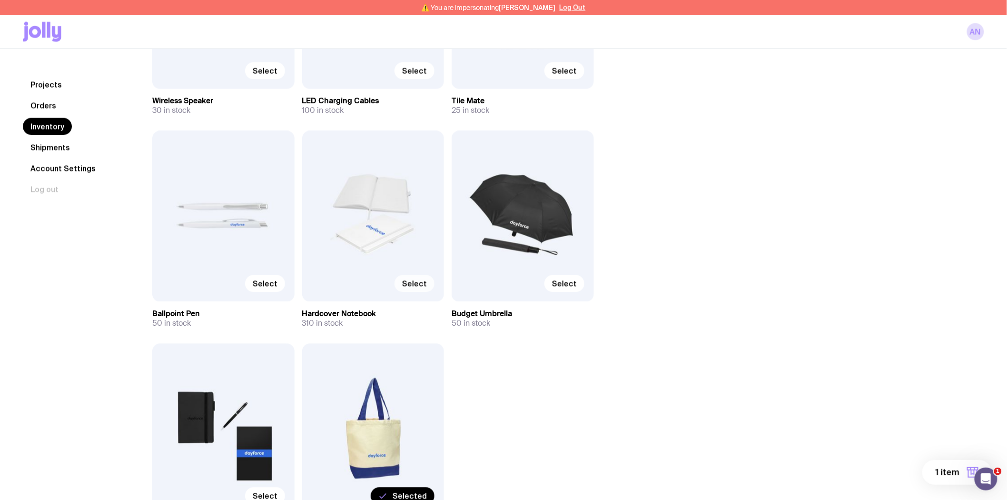
click at [418, 287] on span "Select" at bounding box center [414, 284] width 25 height 10
click at [0, 0] on input "Select" at bounding box center [0, 0] width 0 height 0
click at [951, 473] on span "2 items" at bounding box center [944, 472] width 31 height 11
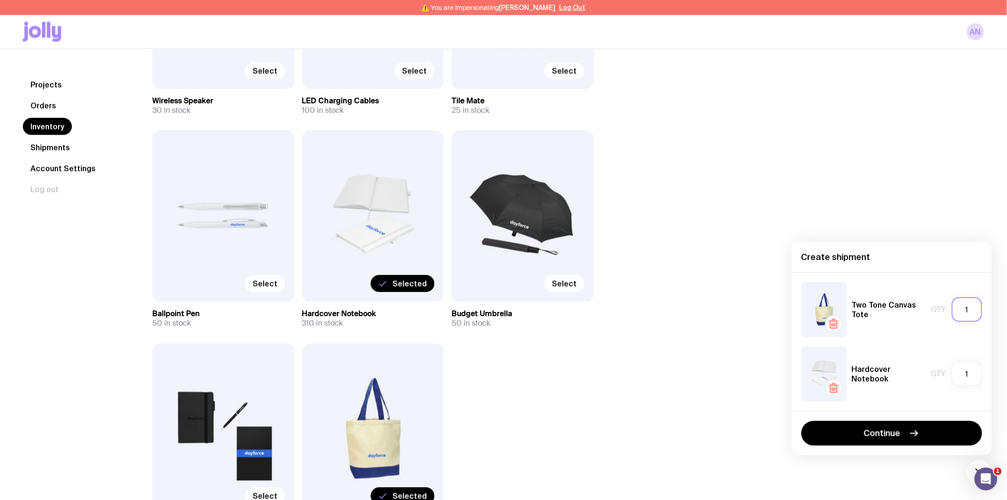
drag, startPoint x: 979, startPoint y: 310, endPoint x: 944, endPoint y: 310, distance: 34.8
click at [944, 310] on div "Qty 1" at bounding box center [957, 309] width 51 height 25
type input "100"
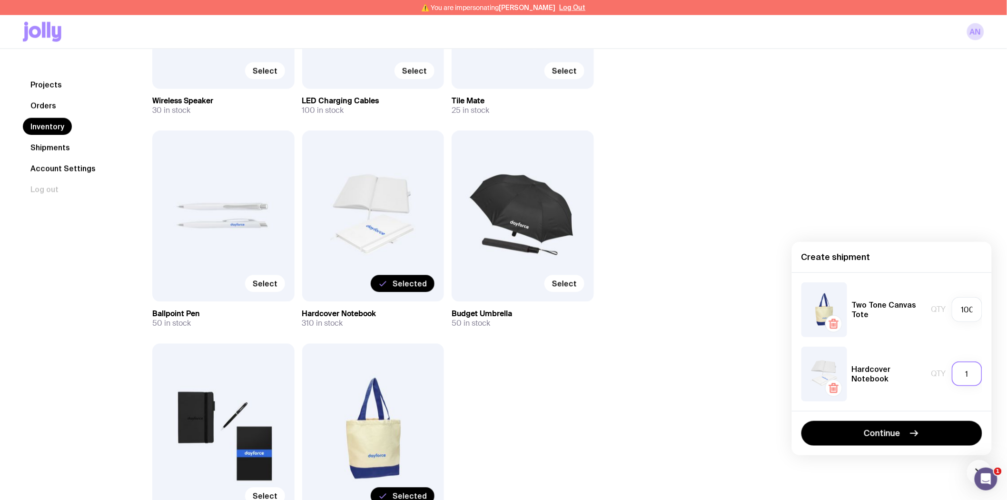
click at [958, 371] on input "1" at bounding box center [967, 373] width 30 height 25
type input "100"
click at [919, 435] on icon "button" at bounding box center [914, 432] width 11 height 11
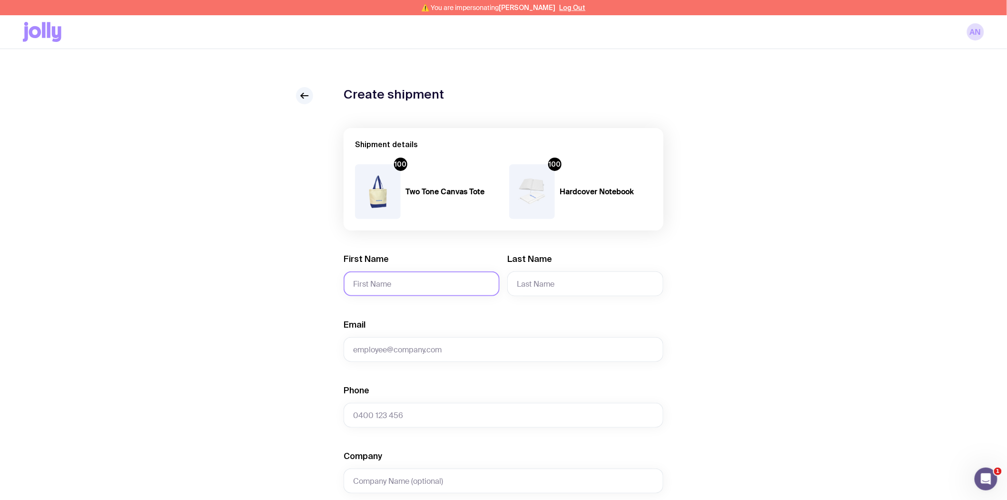
click at [387, 285] on input "First Name" at bounding box center [422, 283] width 156 height 25
paste input "[PERSON_NAME]"
drag, startPoint x: 386, startPoint y: 285, endPoint x: 479, endPoint y: 286, distance: 93.3
click at [479, 286] on input "[PERSON_NAME]" at bounding box center [422, 283] width 156 height 25
type input "[PERSON_NAME]"
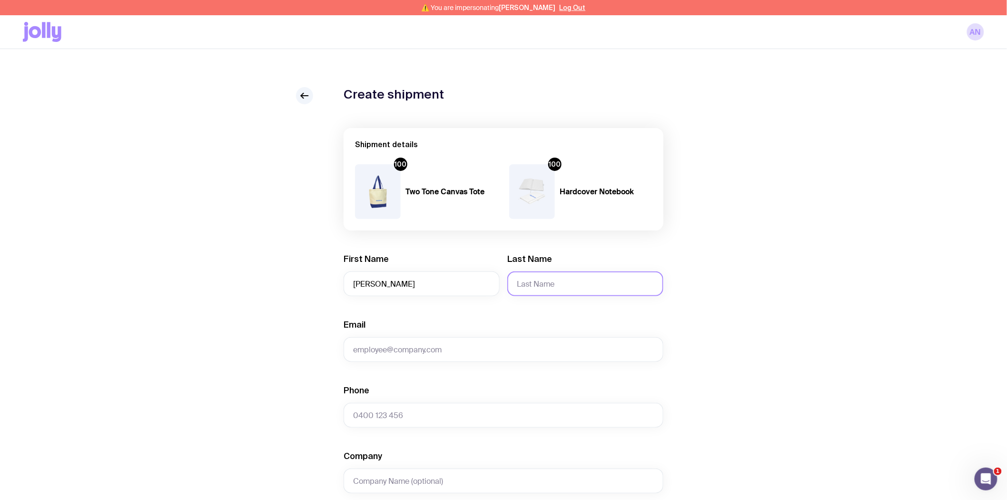
click at [590, 285] on input "Last Name" at bounding box center [585, 283] width 156 height 25
paste input "[PERSON_NAME]"
type input "[PERSON_NAME]"
click at [402, 350] on input "Email" at bounding box center [504, 349] width 320 height 25
drag, startPoint x: 388, startPoint y: 351, endPoint x: 301, endPoint y: 345, distance: 87.4
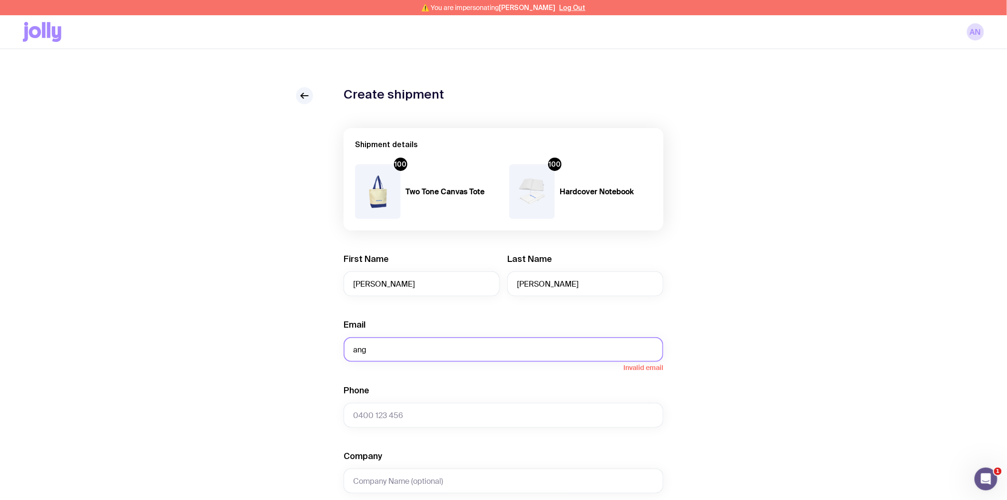
click at [298, 353] on div "Create shipment Shipment details 100 Two Tone Canvas Tote 100 Hardcover Noteboo…" at bounding box center [504, 449] width 962 height 724
paste input "[PERSON_NAME][EMAIL_ADDRESS][PERSON_NAME][DOMAIN_NAME]"
type input "[PERSON_NAME][EMAIL_ADDRESS][PERSON_NAME][DOMAIN_NAME]"
click at [407, 407] on input "Phone" at bounding box center [504, 415] width 320 height 25
paste input "402303123"
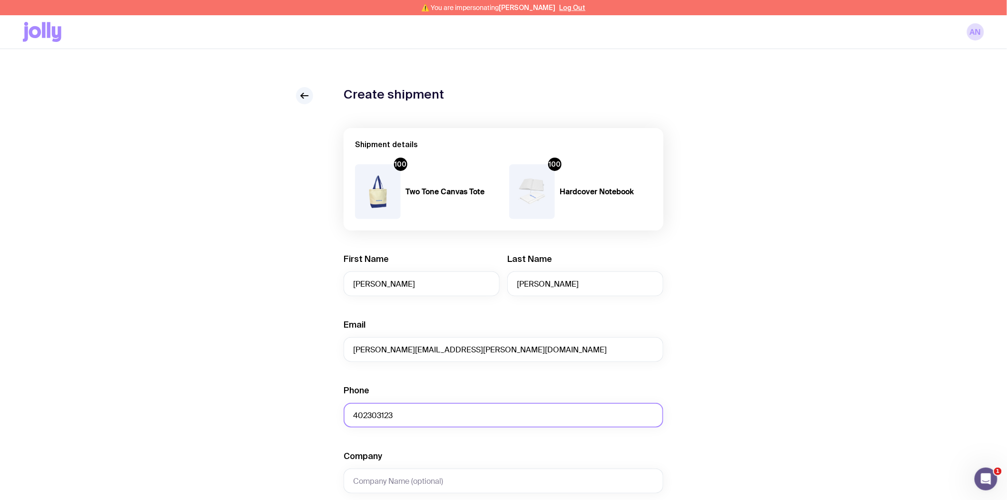
type input "402303123"
click at [407, 478] on input "Company" at bounding box center [504, 480] width 320 height 25
paste input "Hilton Sydney Loading Dock"
type input "Hilton Sydney Loading Dock"
click at [796, 364] on div "Create shipment Shipment details 100 Two Tone Canvas Tote 100 Hardcover Noteboo…" at bounding box center [504, 449] width 962 height 724
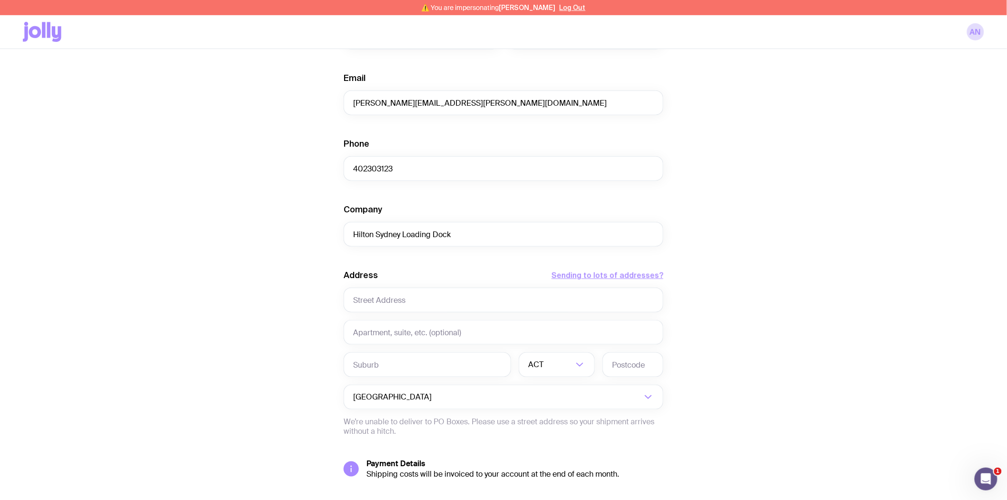
scroll to position [311, 0]
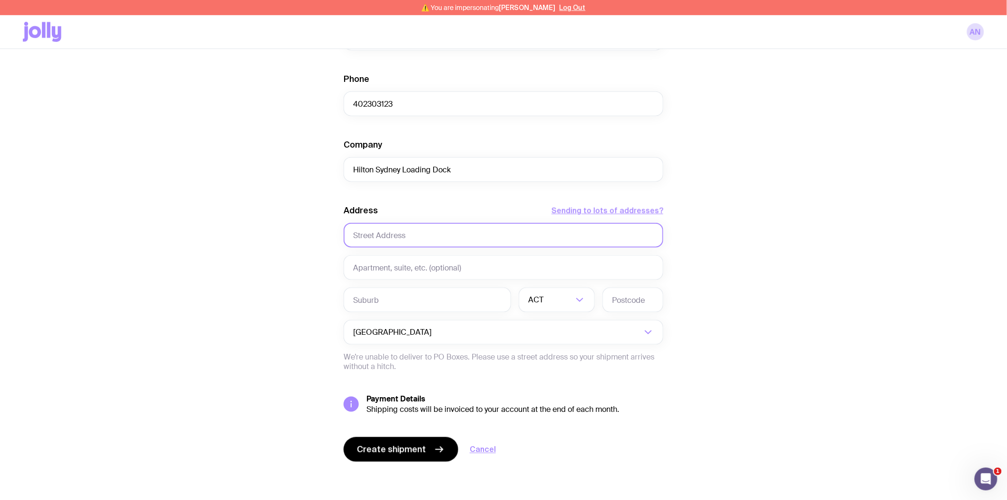
click at [408, 232] on input "text" at bounding box center [504, 235] width 320 height 25
paste input "Entrance via Galleries [GEOGRAPHIC_DATA]"
type input "Entrance via Galleries [GEOGRAPHIC_DATA]"
click at [383, 265] on input "text" at bounding box center [504, 267] width 320 height 25
paste input "Event Services"
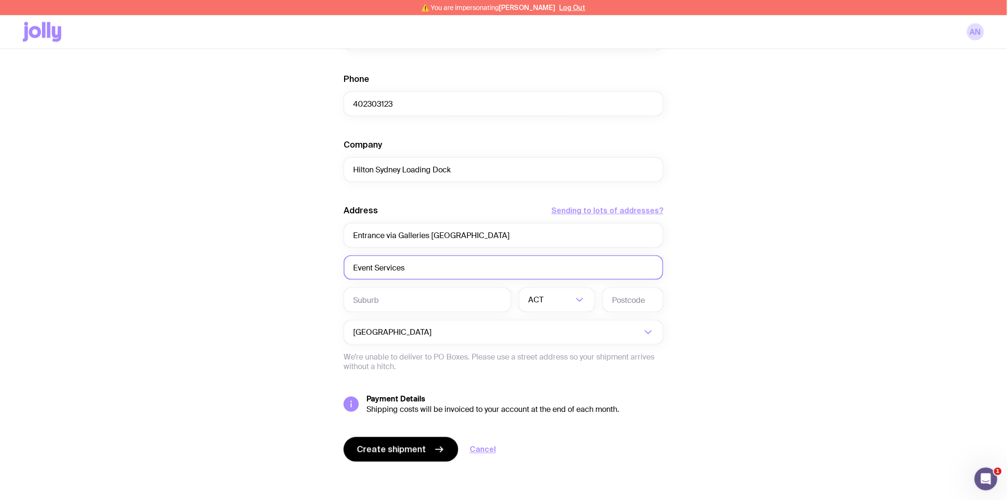
type input "Event Services"
click at [400, 301] on input "text" at bounding box center [428, 300] width 168 height 25
type input "[GEOGRAPHIC_DATA]"
click at [549, 305] on input "Search for option" at bounding box center [550, 300] width 45 height 25
click at [546, 350] on li "[GEOGRAPHIC_DATA]" at bounding box center [556, 349] width 75 height 20
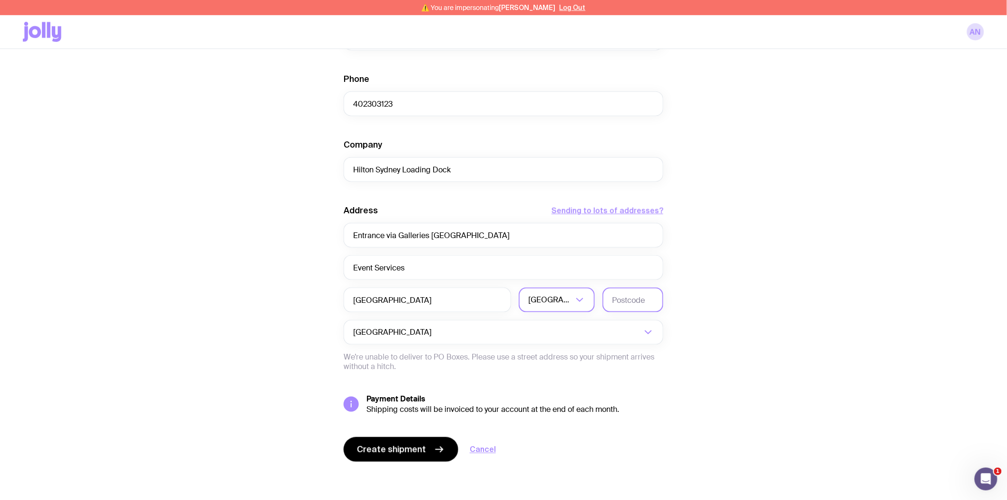
click at [638, 300] on input "text" at bounding box center [633, 300] width 61 height 25
type input "2000"
click at [810, 297] on div "Create shipment Shipment details 100 Two Tone Canvas Tote 100 Hardcover Noteboo…" at bounding box center [504, 138] width 962 height 724
click at [377, 452] on span "Create shipment" at bounding box center [391, 449] width 69 height 11
